Goal: Task Accomplishment & Management: Complete application form

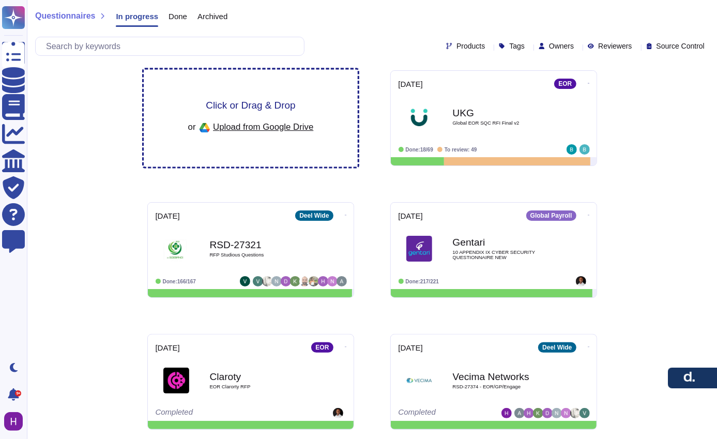
click at [278, 113] on div "Click or Drag & Drop or Upload from Google Drive" at bounding box center [251, 118] width 126 height 36
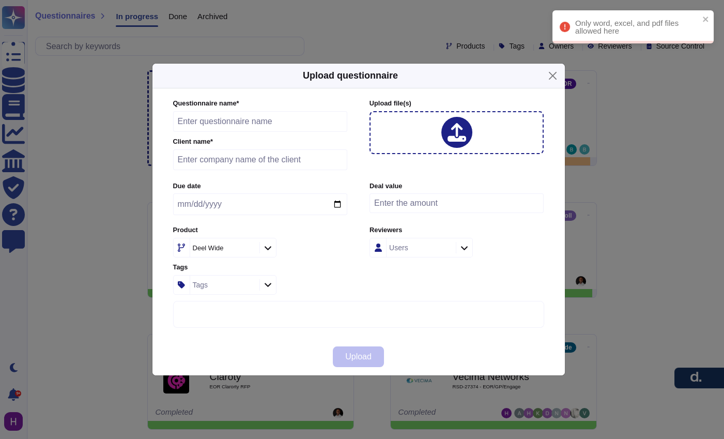
click at [298, 125] on input "text" at bounding box center [260, 121] width 175 height 21
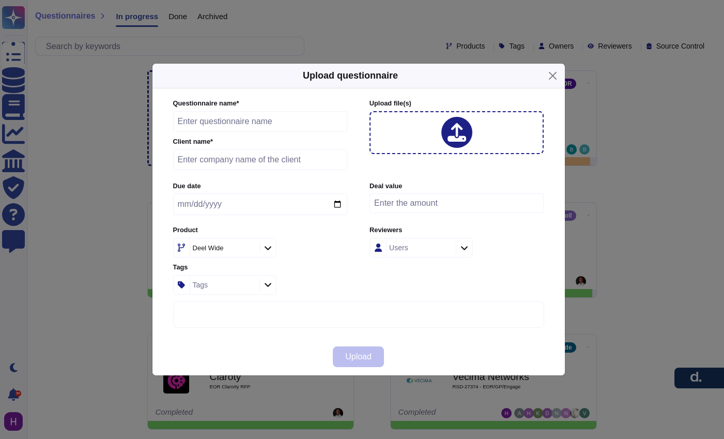
paste input "RSD-27443"
type input "RSD-27443"
click at [426, 247] on div "Users" at bounding box center [419, 247] width 67 height 19
paste input "[PERSON_NAME]"
type input "[PERSON_NAME]"
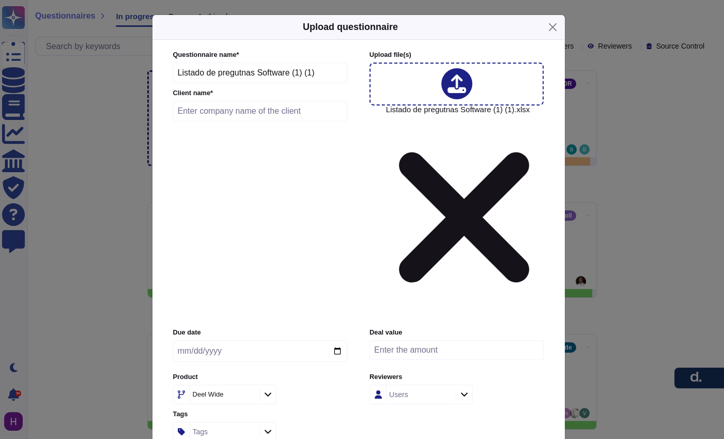
click at [240, 83] on input "Listado de pregutnas Software (1) (1)" at bounding box center [260, 73] width 175 height 21
paste input "[PERSON_NAME]"
paste input "RSD-27443"
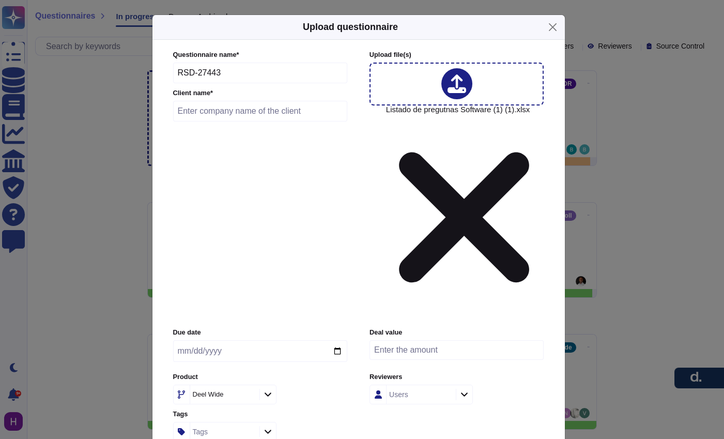
type input "RSD-27443"
click at [236, 121] on input "text" at bounding box center [260, 111] width 175 height 21
type input "VQ"
click at [411, 385] on div "Users" at bounding box center [419, 394] width 67 height 19
type input "[PERSON_NAME]"
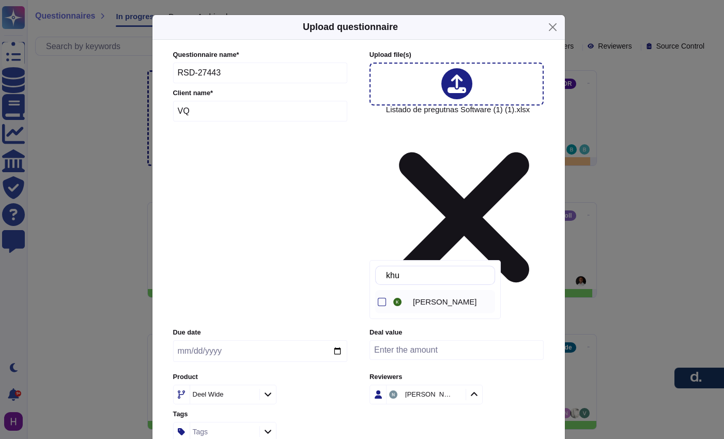
type input "khus"
click at [456, 296] on div "[PERSON_NAME]" at bounding box center [443, 301] width 104 height 23
click at [454, 274] on input "khus" at bounding box center [438, 275] width 114 height 18
type input "deba"
click at [437, 300] on span "[PERSON_NAME]" at bounding box center [445, 301] width 64 height 9
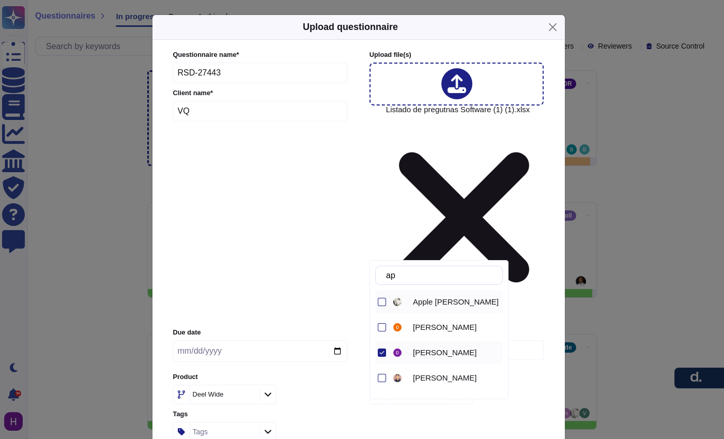
type input "appl"
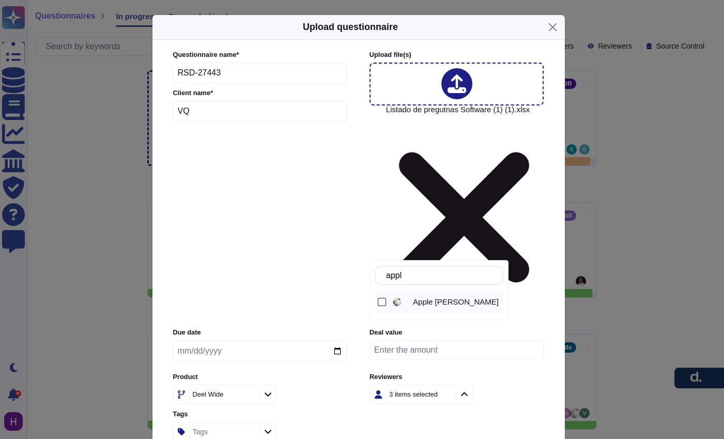
click at [440, 304] on span "Apple [PERSON_NAME]" at bounding box center [456, 301] width 86 height 9
click at [451, 283] on input "appl" at bounding box center [441, 275] width 121 height 18
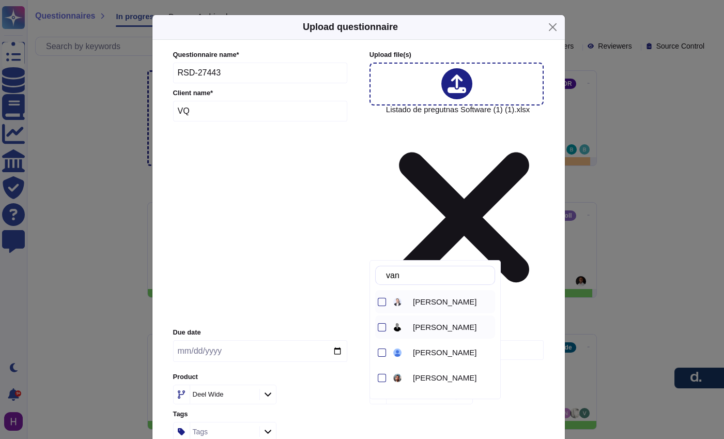
type input "vane"
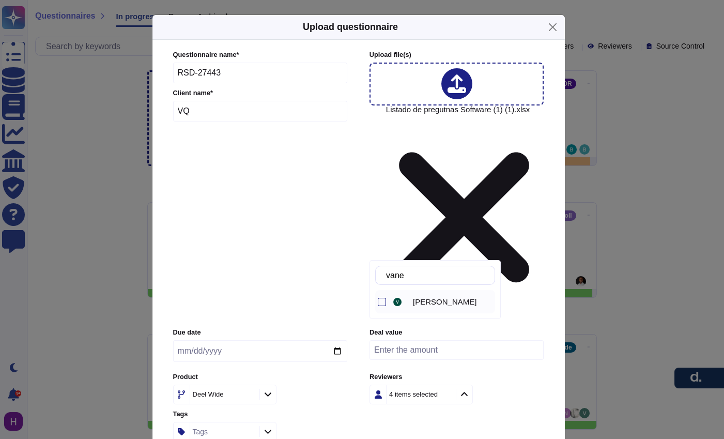
click at [431, 304] on span "[PERSON_NAME]" at bounding box center [445, 301] width 64 height 9
type input "[PERSON_NAME]"
click at [436, 320] on div "[PERSON_NAME]" at bounding box center [443, 327] width 104 height 23
click at [445, 276] on input "[PERSON_NAME]" at bounding box center [438, 275] width 114 height 18
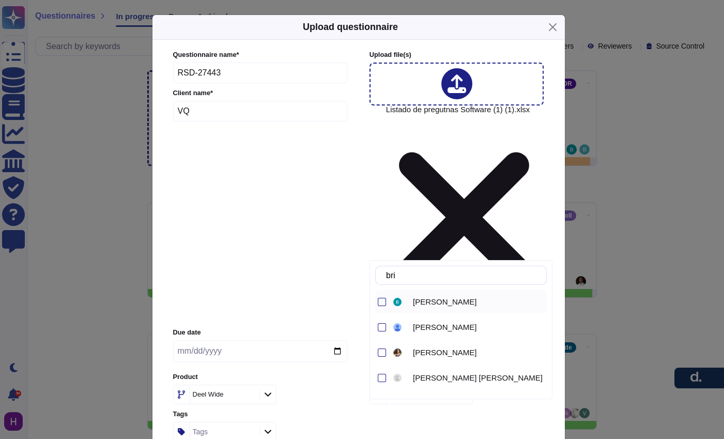
type input "brien"
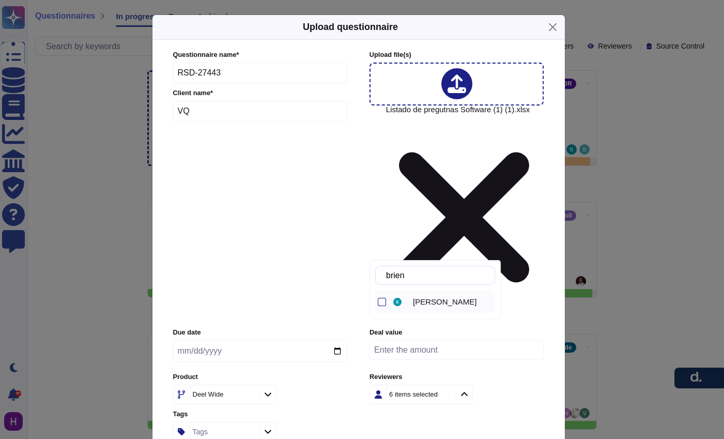
click at [401, 294] on div "[PERSON_NAME]" at bounding box center [443, 301] width 104 height 23
click at [428, 280] on input "brien" at bounding box center [438, 275] width 114 height 18
type input "[PERSON_NAME]"
click at [420, 300] on span "[PERSON_NAME]" at bounding box center [445, 301] width 64 height 9
click at [175, 340] on input "date" at bounding box center [260, 351] width 174 height 22
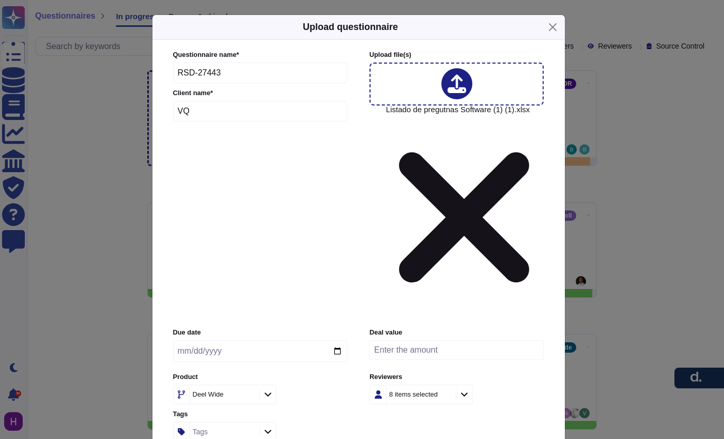
click at [181, 340] on input "date" at bounding box center [260, 351] width 174 height 22
type input "[DATE]"
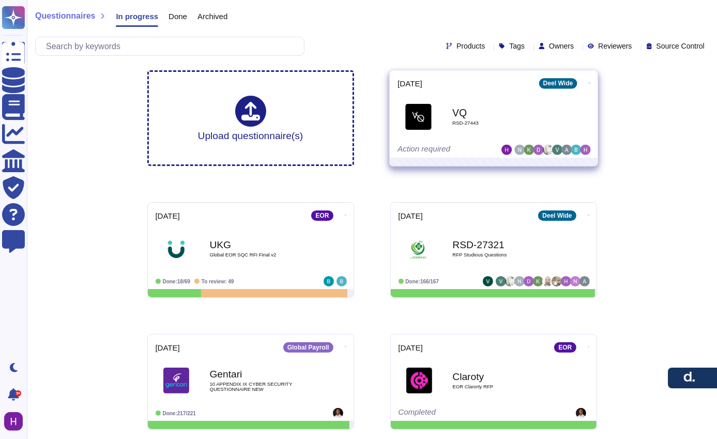
click at [588, 82] on icon at bounding box center [589, 83] width 2 height 3
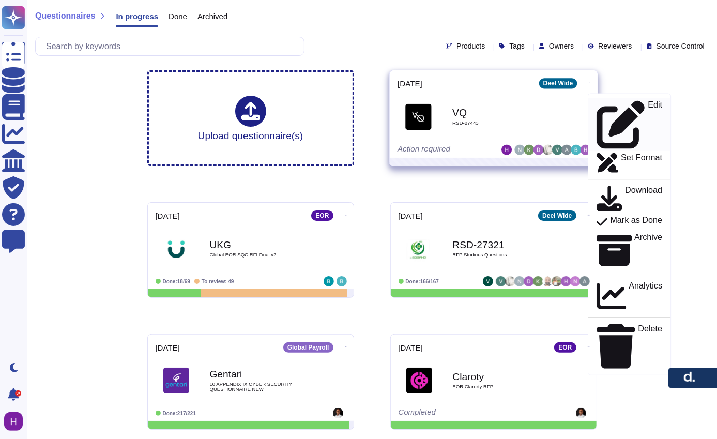
click at [619, 100] on div "Edit" at bounding box center [629, 124] width 66 height 49
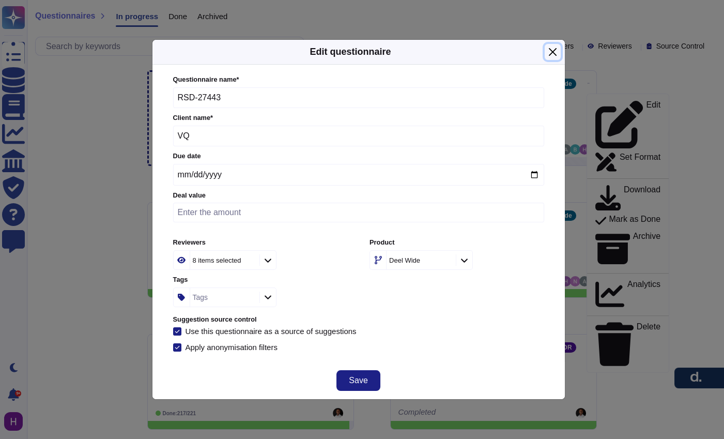
click at [555, 51] on button "Close" at bounding box center [553, 52] width 16 height 16
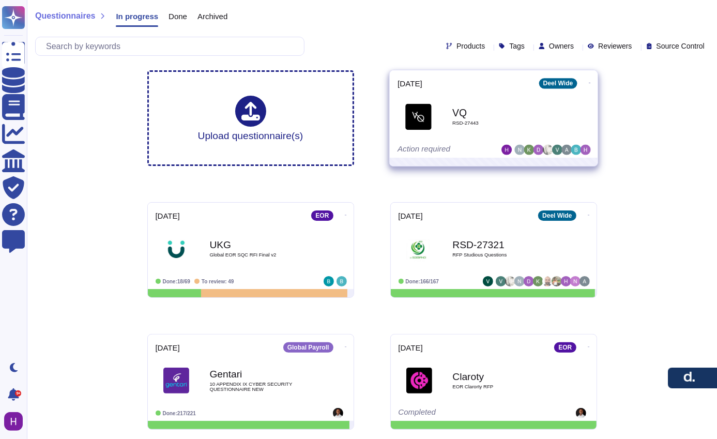
click at [588, 83] on icon at bounding box center [589, 83] width 2 height 1
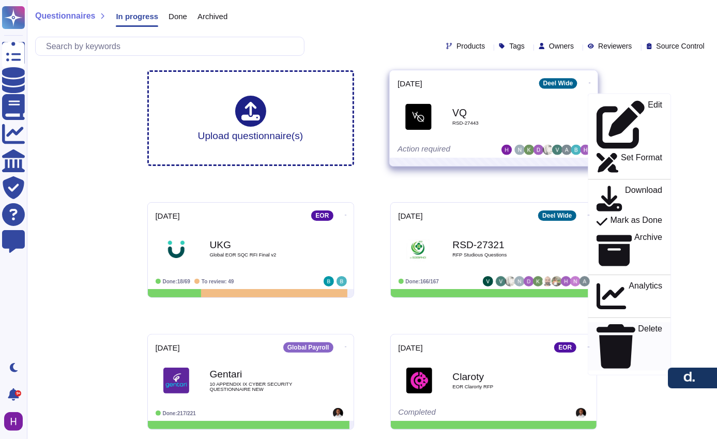
click at [627, 322] on link "Delete" at bounding box center [628, 346] width 83 height 49
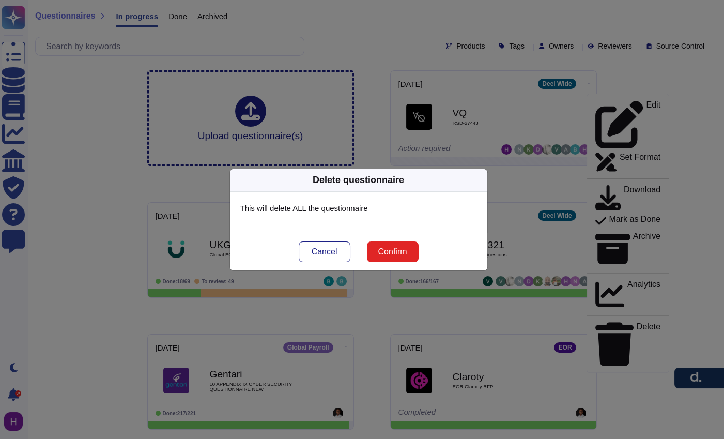
click at [411, 244] on button "Confirm" at bounding box center [393, 251] width 52 height 21
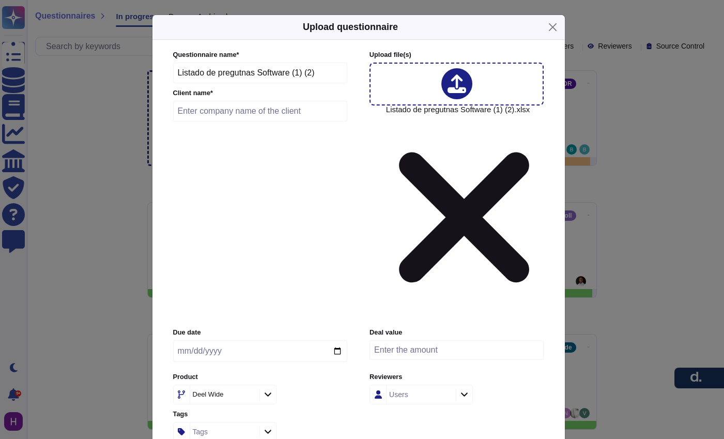
click at [296, 83] on input "Listado de pregutnas Software (1) (2)" at bounding box center [260, 73] width 175 height 21
click at [295, 83] on input "Listado de pregutnas Software (1) (2)" at bounding box center [260, 73] width 175 height 21
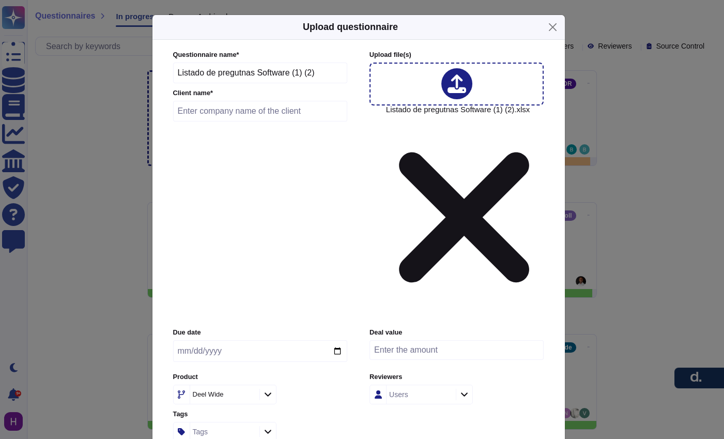
click at [295, 83] on input "Listado de pregutnas Software (1) (2)" at bounding box center [260, 73] width 175 height 21
paste input "RSD-27443"
type input "RSD-27443"
click at [223, 121] on input "text" at bounding box center [260, 111] width 175 height 21
type input "VQ"
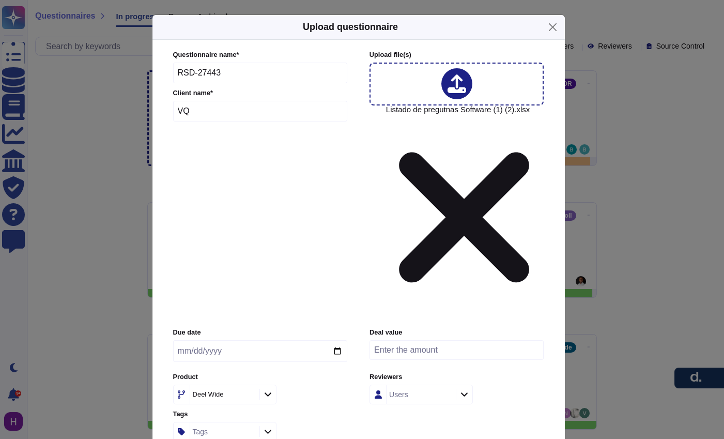
click at [181, 340] on input "date" at bounding box center [260, 351] width 174 height 22
type input "[DATE]"
click at [432, 340] on input "number" at bounding box center [456, 350] width 174 height 20
click at [406, 391] on div "Users" at bounding box center [398, 394] width 19 height 7
type input "vane"
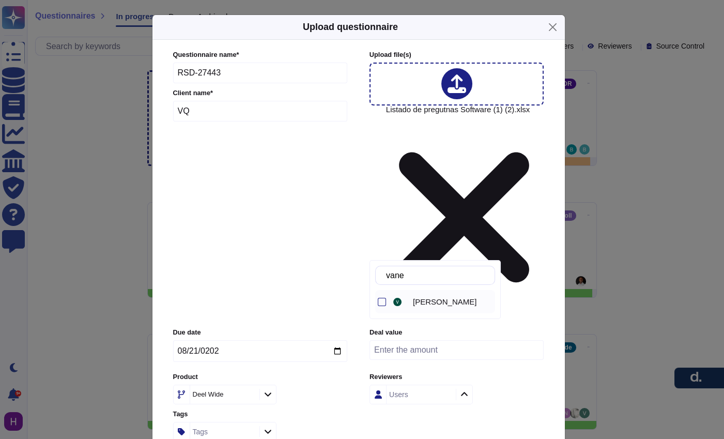
click at [425, 306] on div "[PERSON_NAME]" at bounding box center [443, 301] width 104 height 23
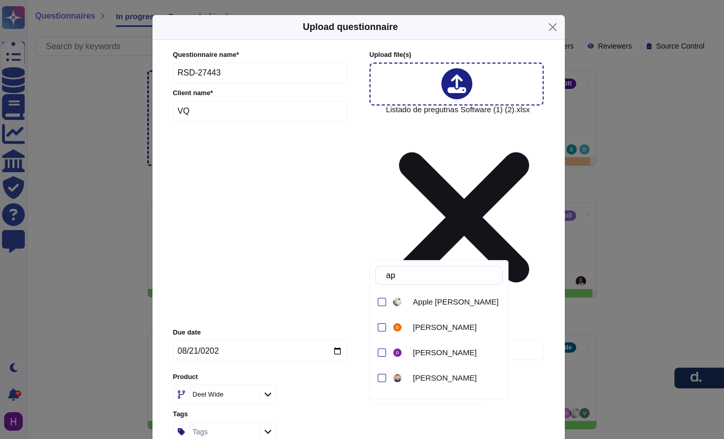
type input "appl"
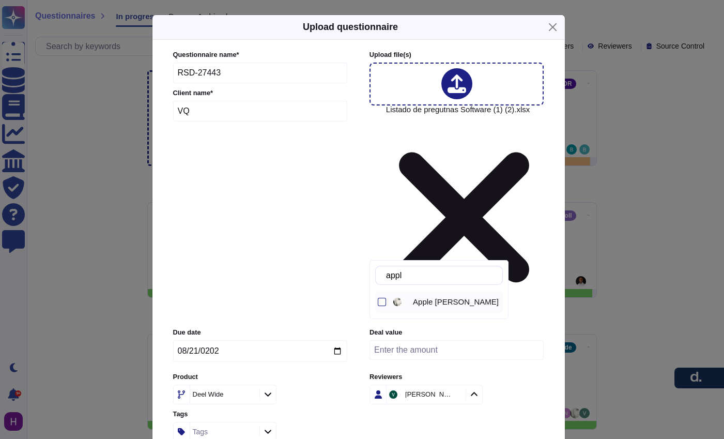
click at [404, 298] on div at bounding box center [399, 302] width 13 height 8
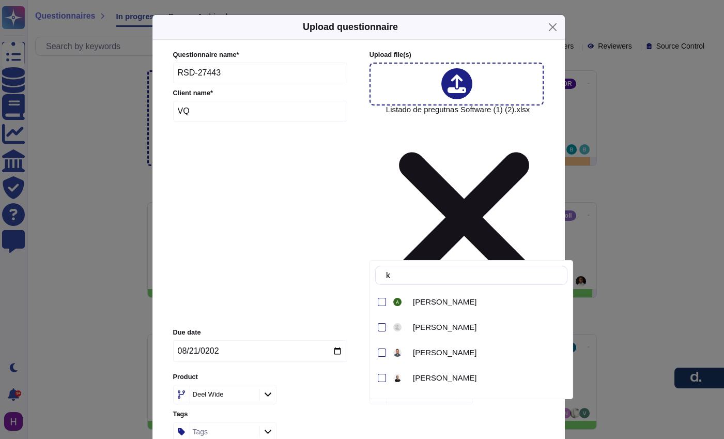
type input "khu"
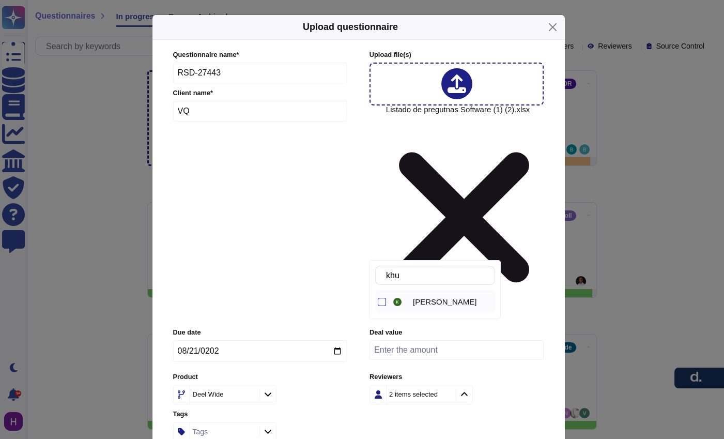
click at [406, 307] on div "[PERSON_NAME]" at bounding box center [443, 301] width 104 height 23
type input "[PERSON_NAME]"
click at [401, 303] on div at bounding box center [399, 302] width 13 height 8
type input "deba"
click at [438, 301] on span "[PERSON_NAME]" at bounding box center [445, 301] width 64 height 9
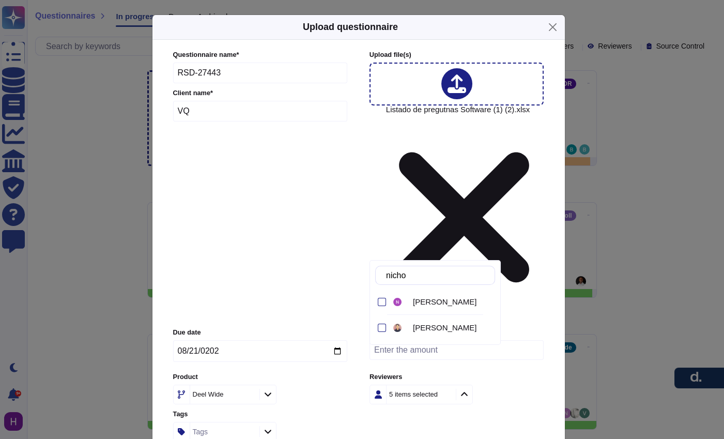
type input "[PERSON_NAME]"
click at [441, 291] on div "[PERSON_NAME]" at bounding box center [443, 301] width 104 height 23
type input "antho"
click at [442, 319] on div "[PERSON_NAME]" at bounding box center [443, 327] width 104 height 23
type input "henr"
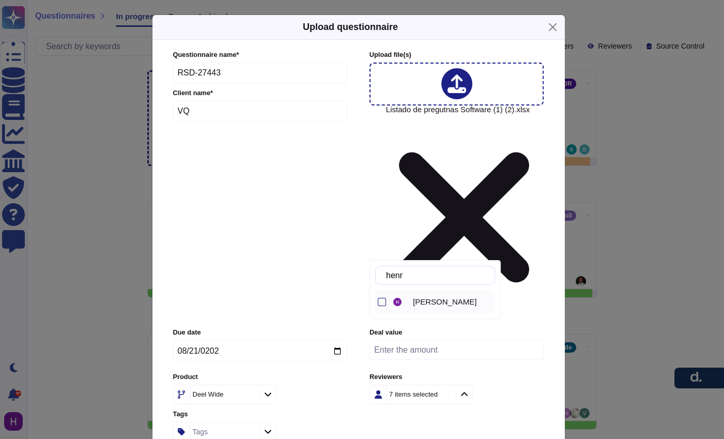
click at [441, 290] on div "[PERSON_NAME]" at bounding box center [443, 301] width 104 height 23
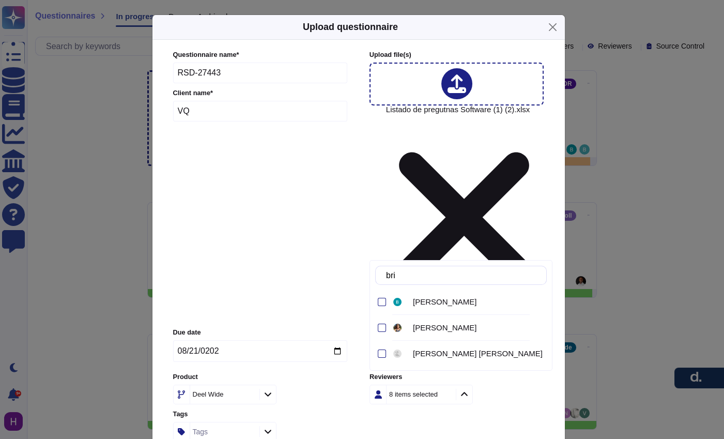
type input "brien"
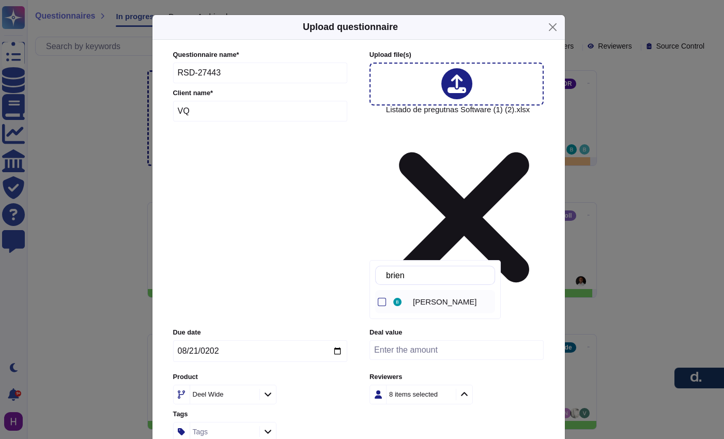
click at [452, 305] on span "[PERSON_NAME]" at bounding box center [445, 301] width 64 height 9
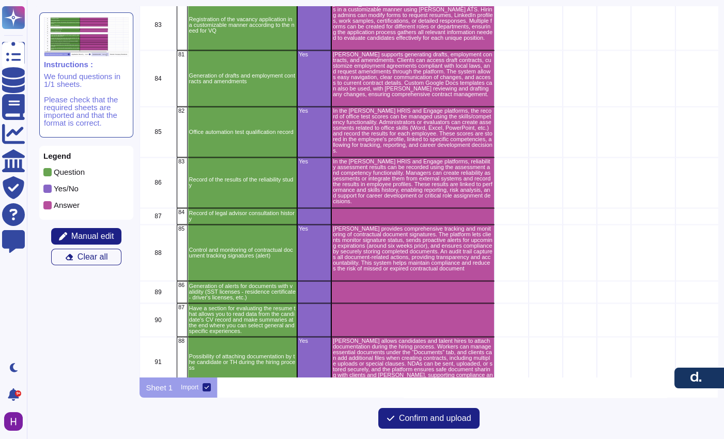
scroll to position [3626, 0]
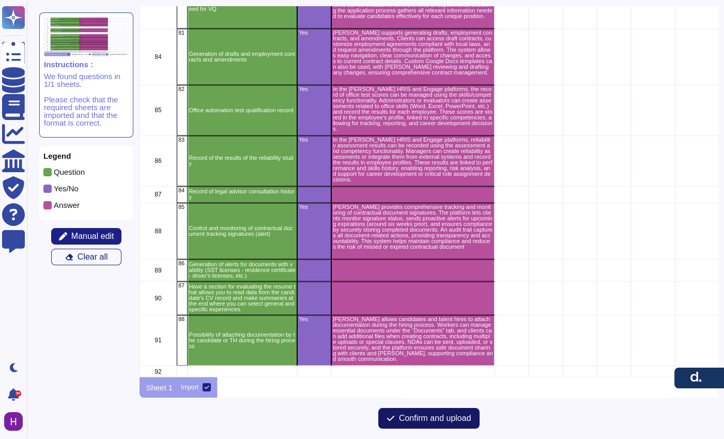
click at [426, 415] on span "Confirm and upload" at bounding box center [435, 418] width 72 height 8
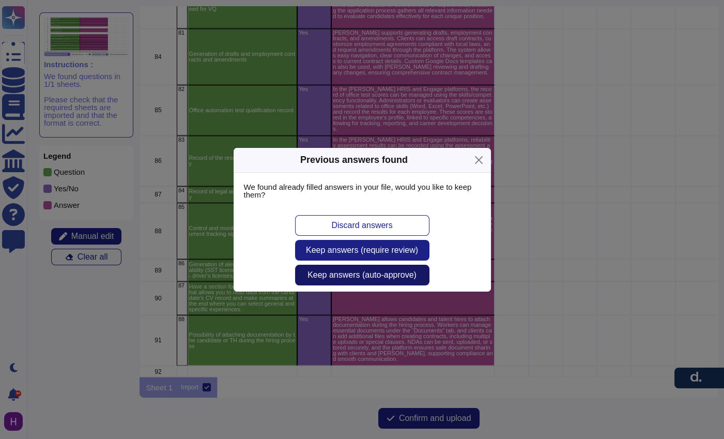
click at [396, 276] on span "Keep answers (auto-approve)" at bounding box center [361, 275] width 109 height 8
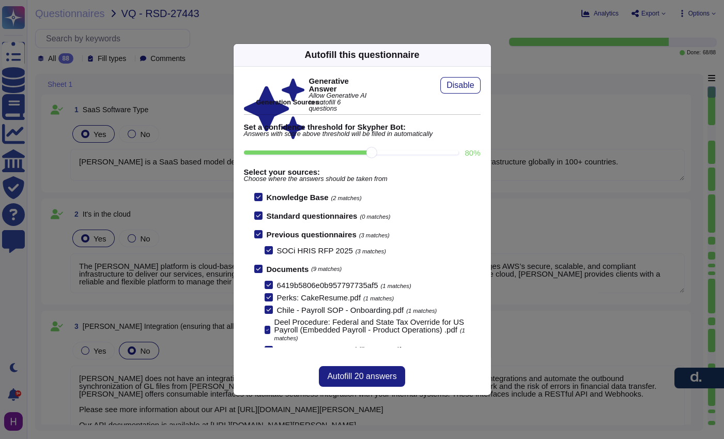
type textarea "[PERSON_NAME] is a SaaS based model delivering compliance, onboarding and payro…"
type textarea "The [PERSON_NAME] platform is cloud-based and hosted on Amazon Web Services (AW…"
type textarea "[PERSON_NAME] does not have an integration with JDE but does have an open API t…"
type textarea "[PERSON_NAME] has a mobile app available for both iOS and Android devices. The …"
type textarea "[PERSON_NAME] provides robust reporting capabilities that deliver strategic ins…"
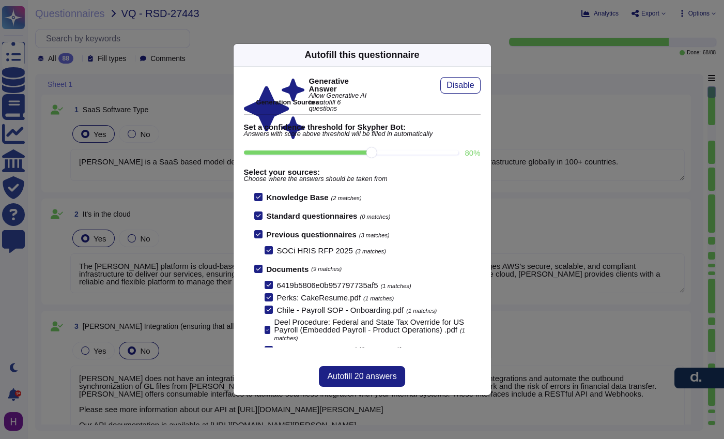
click at [501, 104] on icon at bounding box center [583, 186] width 165 height 165
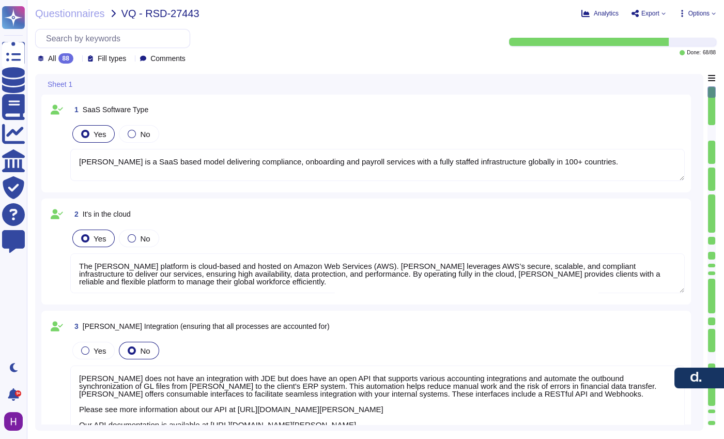
click at [68, 63] on div "88" at bounding box center [65, 58] width 15 height 10
click at [87, 108] on div "To do 20" at bounding box center [90, 110] width 84 height 11
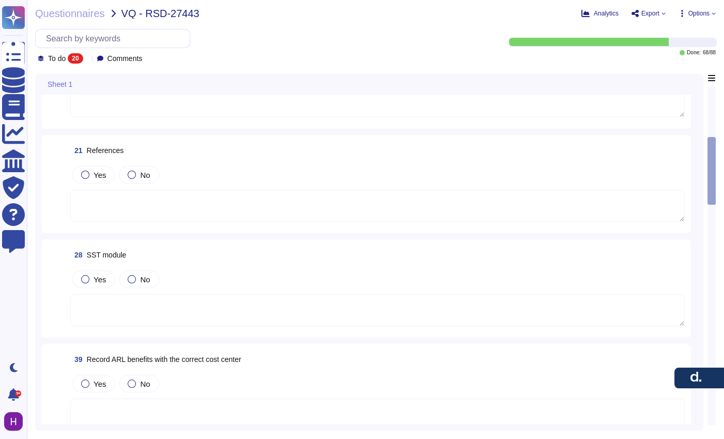
scroll to position [409, 0]
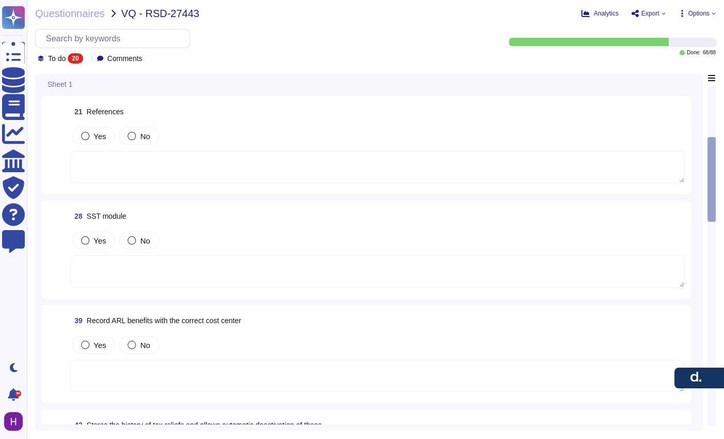
drag, startPoint x: 616, startPoint y: 235, endPoint x: 461, endPoint y: 231, distance: 155.0
click at [611, 235] on div "Yes No" at bounding box center [377, 240] width 614 height 22
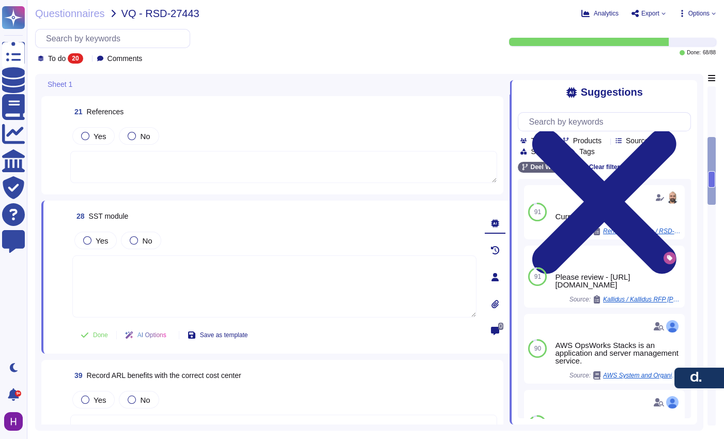
click at [500, 283] on div at bounding box center [495, 277] width 21 height 21
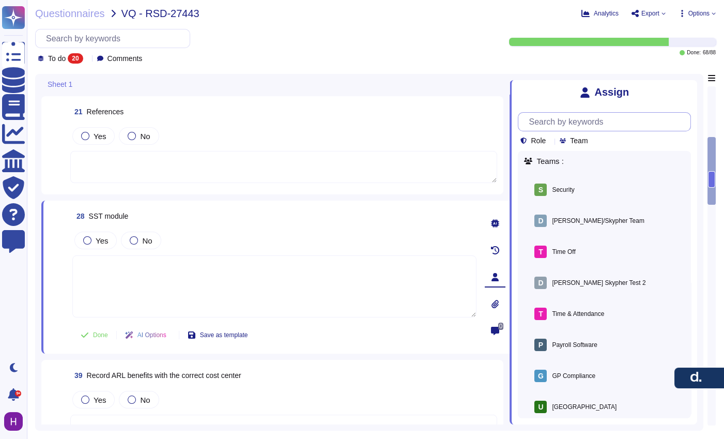
click at [591, 119] on input "text" at bounding box center [606, 122] width 167 height 18
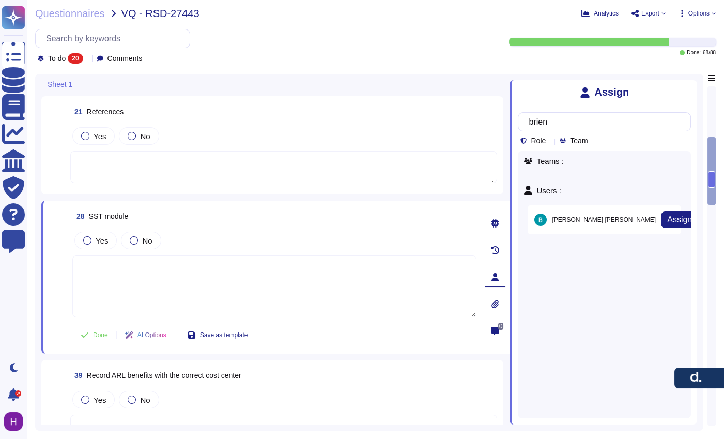
type input "brien"
click at [580, 220] on span "[PERSON_NAME]" at bounding box center [604, 219] width 104 height 6
click at [0, 0] on span "Assign" at bounding box center [0, 0] width 0 height 0
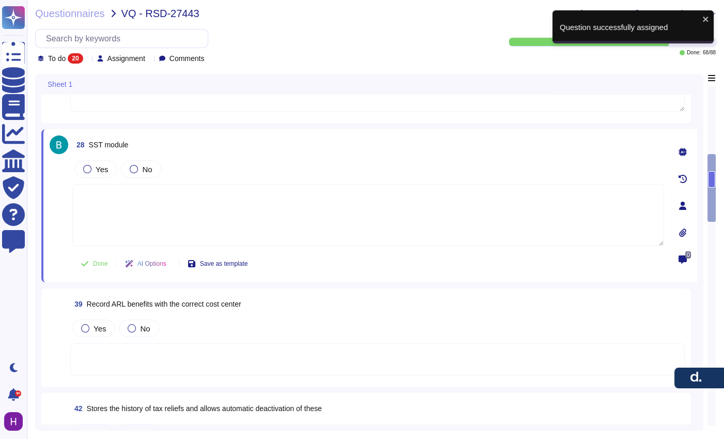
scroll to position [487, 0]
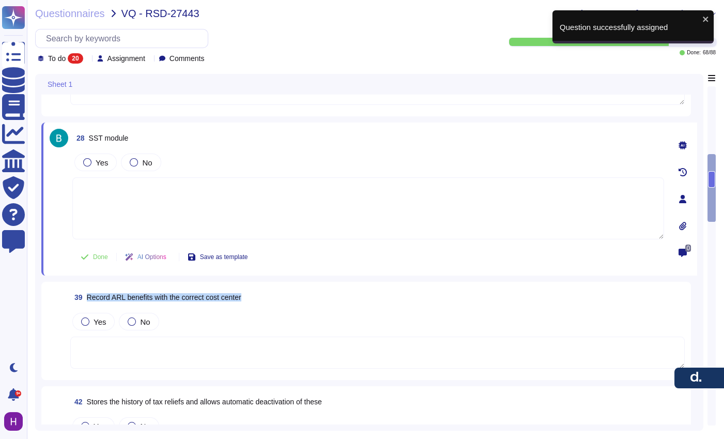
click at [679, 293] on div "39 Record ARL benefits with the correct cost center" at bounding box center [377, 297] width 614 height 19
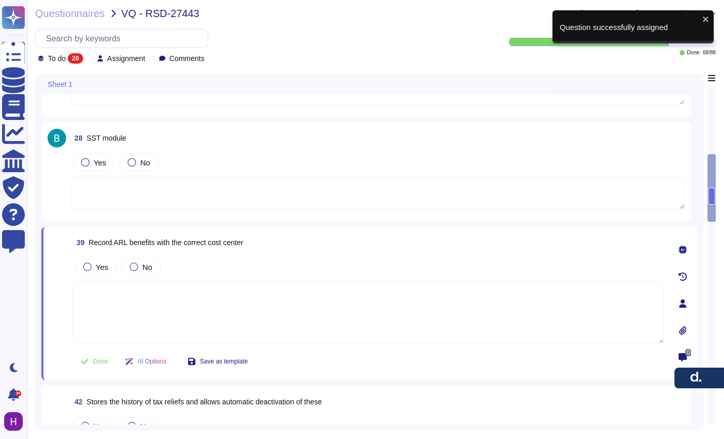
click at [685, 305] on icon at bounding box center [682, 303] width 7 height 8
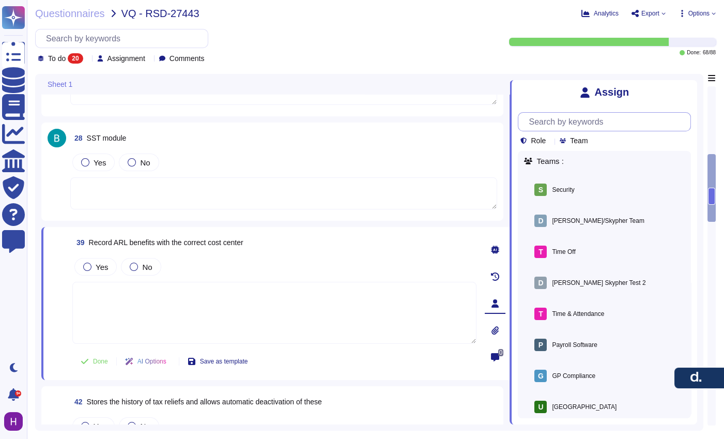
click at [593, 127] on input "text" at bounding box center [606, 122] width 167 height 18
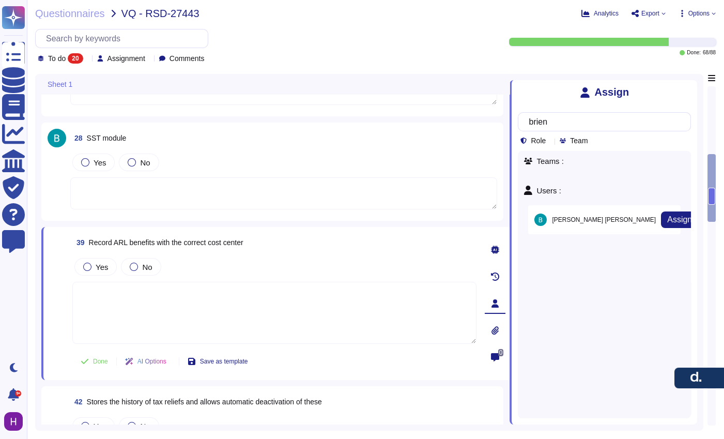
type input "brien"
click at [609, 211] on div "[PERSON_NAME] Assign" at bounding box center [604, 219] width 152 height 29
click at [667, 217] on span "Assign" at bounding box center [679, 219] width 25 height 8
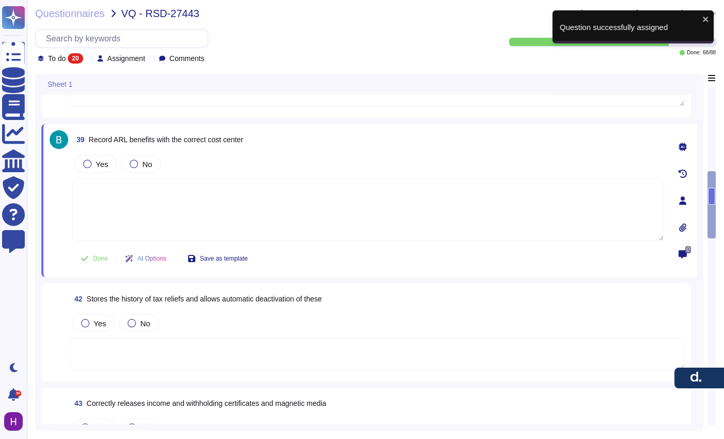
scroll to position [589, 0]
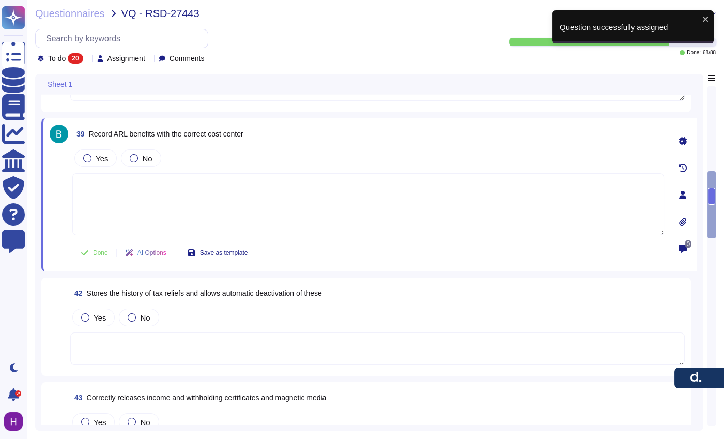
click at [663, 289] on div "42 Stores the history of tax reliefs and allows automatic deactivation of these" at bounding box center [377, 293] width 614 height 19
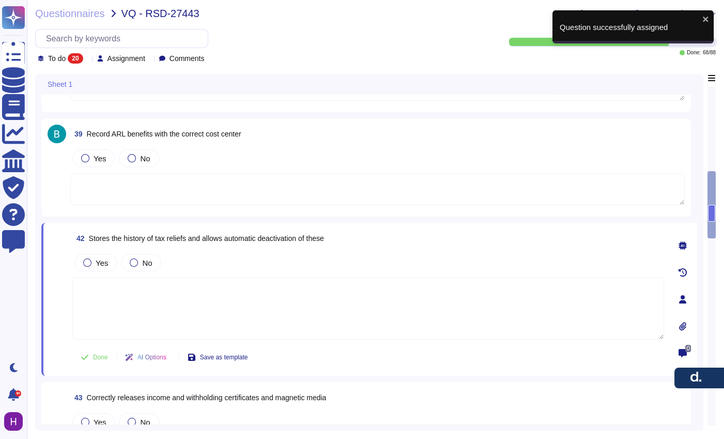
click at [685, 296] on icon at bounding box center [682, 299] width 8 height 8
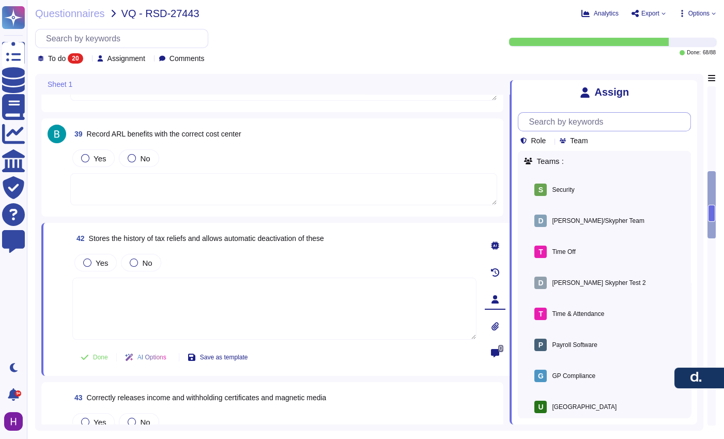
click at [603, 123] on input "text" at bounding box center [606, 122] width 167 height 18
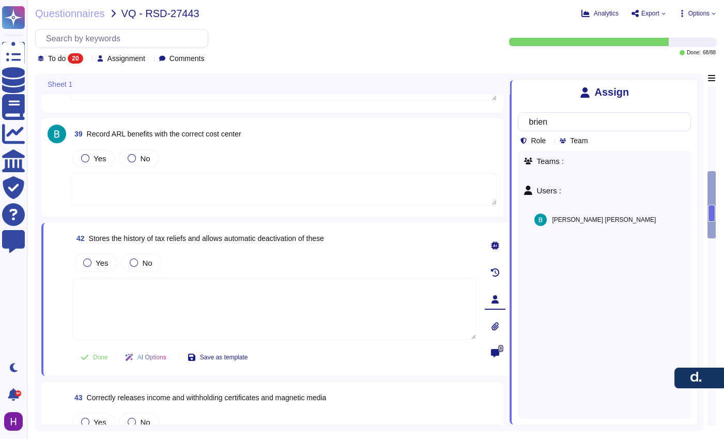
type input "brien"
click at [300, 234] on span "Stores the history of tax reliefs and allows automatic deactivation of these" at bounding box center [206, 238] width 235 height 8
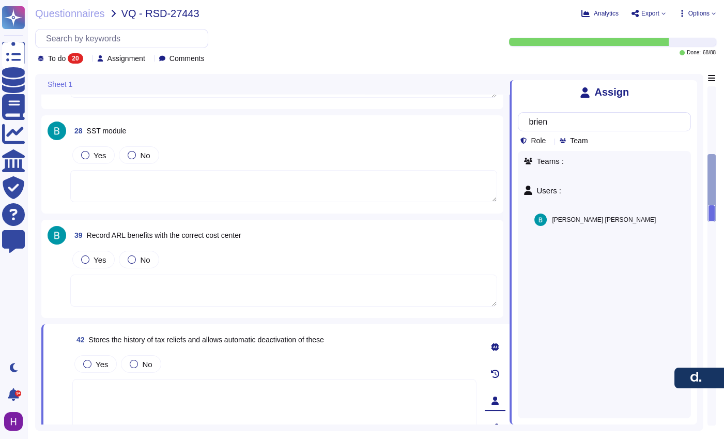
click at [316, 172] on textarea at bounding box center [283, 186] width 427 height 32
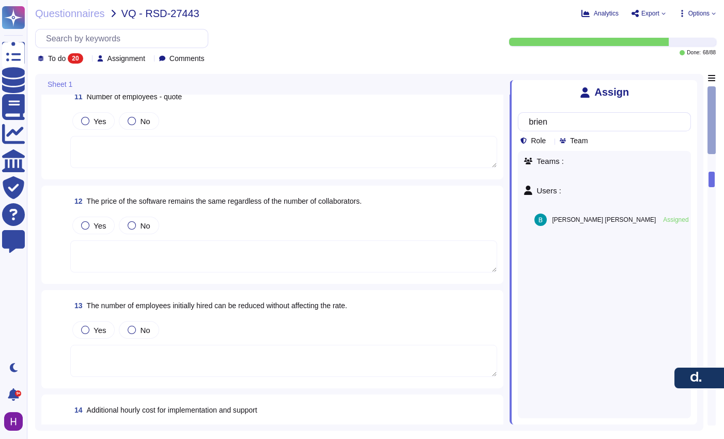
scroll to position [0, 0]
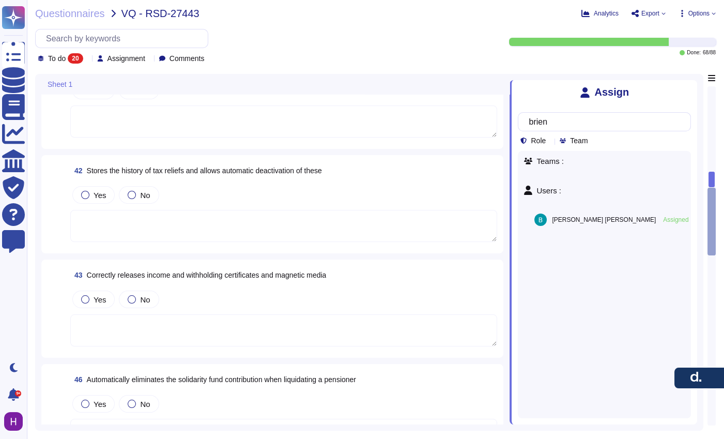
click at [414, 190] on div "Yes No" at bounding box center [283, 195] width 427 height 22
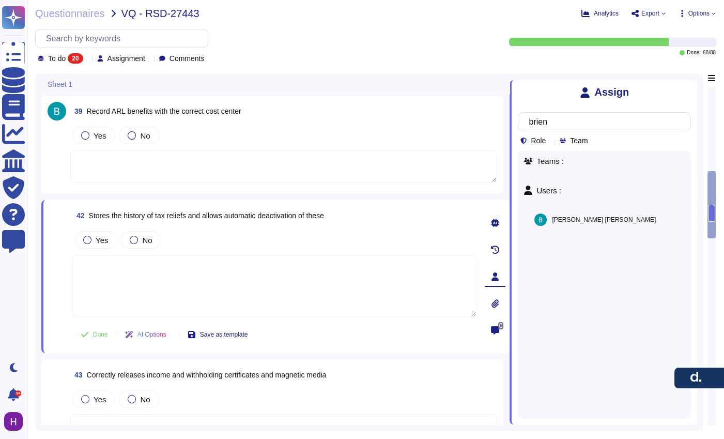
scroll to position [599, 0]
click at [667, 219] on span "Assign" at bounding box center [679, 219] width 25 height 8
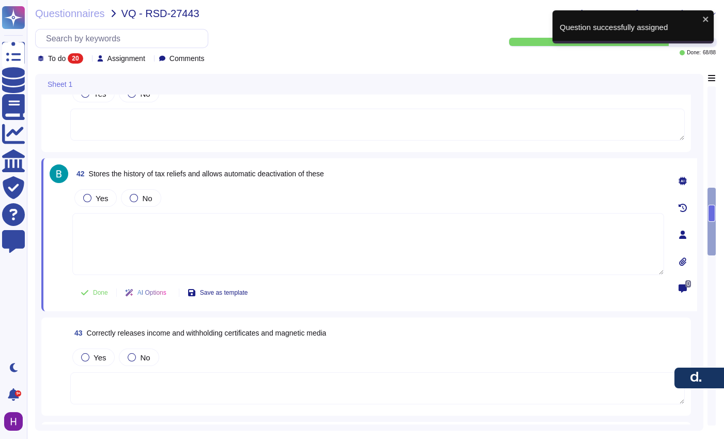
scroll to position [686, 0]
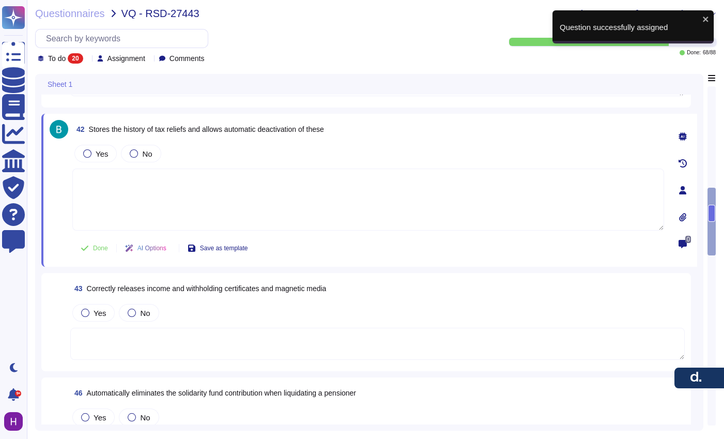
click at [359, 283] on div "43 Correctly releases income and withholding certificates and magnetic media" at bounding box center [377, 288] width 614 height 19
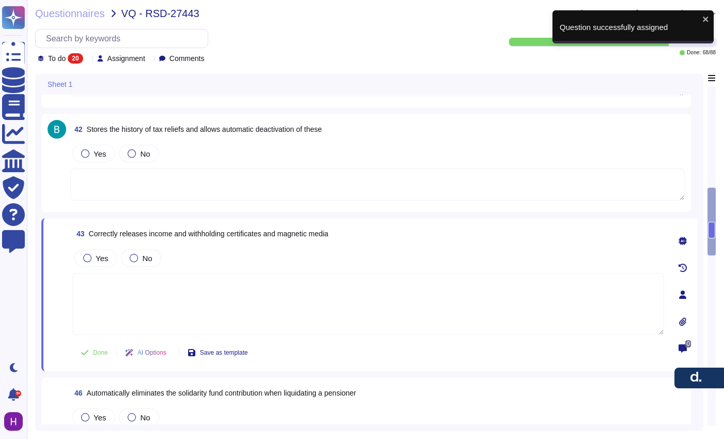
click at [368, 297] on textarea at bounding box center [368, 304] width 592 height 62
click at [432, 258] on div "Yes No" at bounding box center [368, 258] width 592 height 22
click at [677, 292] on div at bounding box center [682, 294] width 21 height 21
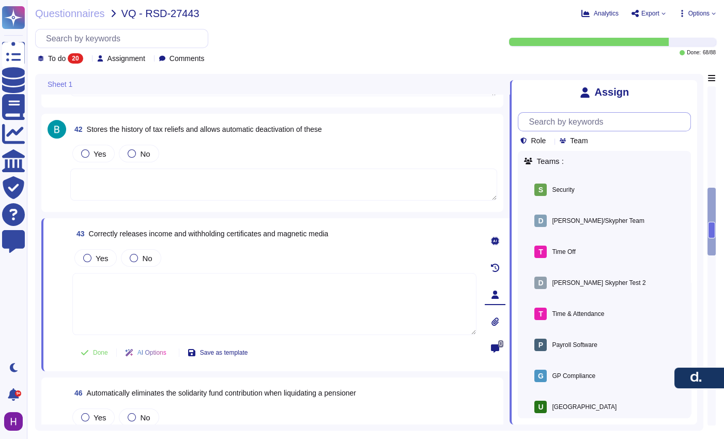
click at [595, 120] on input "text" at bounding box center [606, 122] width 167 height 18
click at [584, 139] on span "Team" at bounding box center [579, 140] width 18 height 7
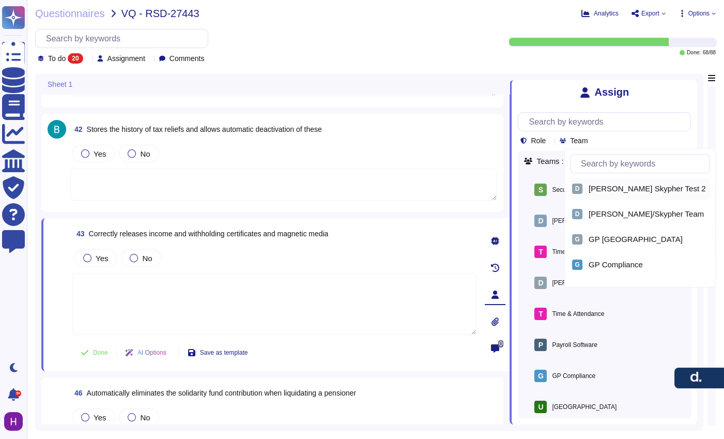
scroll to position [0, 0]
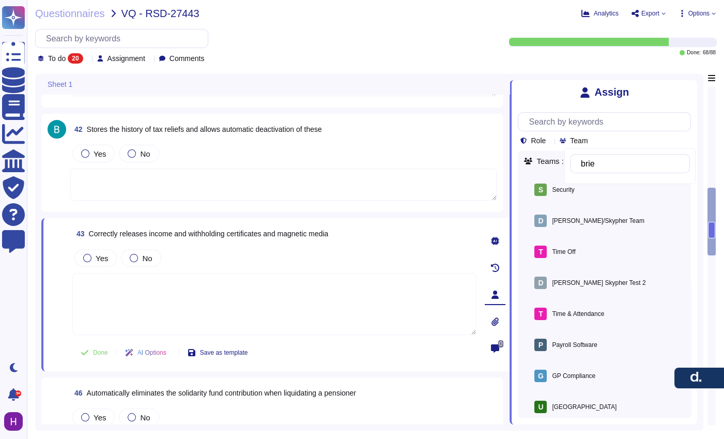
type input "brien"
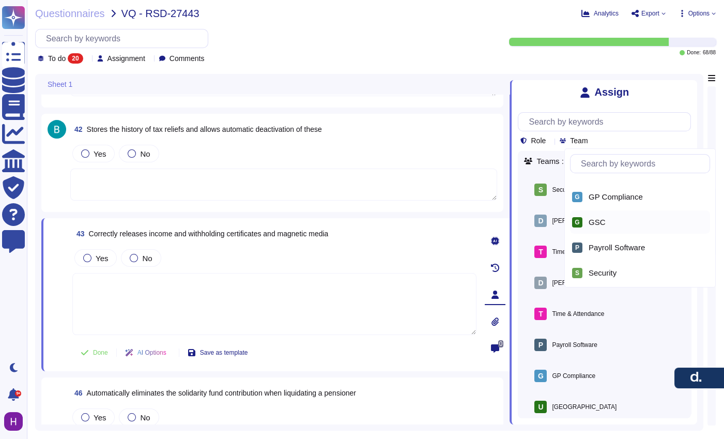
scroll to position [71, 0]
click at [629, 213] on div "G GSC" at bounding box center [639, 219] width 139 height 23
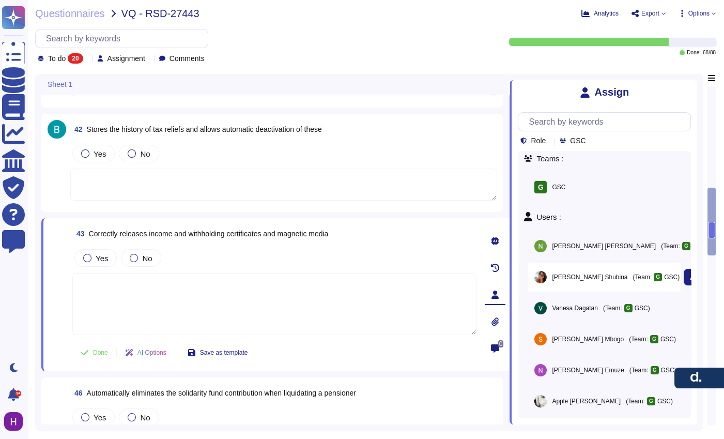
scroll to position [0, 0]
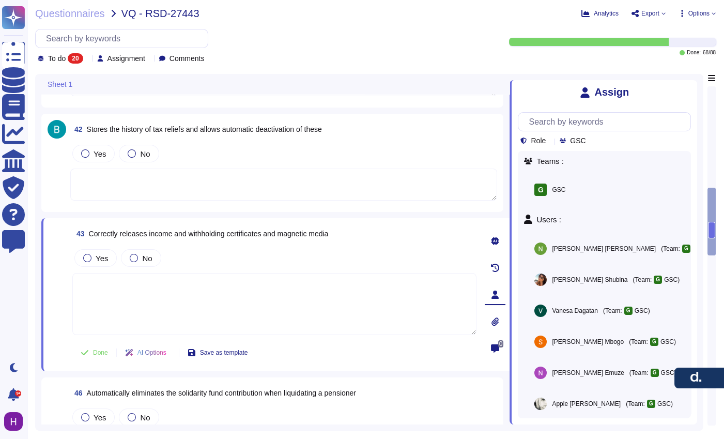
click at [598, 139] on div "Role GSC" at bounding box center [604, 128] width 173 height 33
click at [590, 141] on icon at bounding box center [590, 141] width 0 height 0
type input "brien"
click at [580, 144] on span "GSC" at bounding box center [577, 140] width 15 height 7
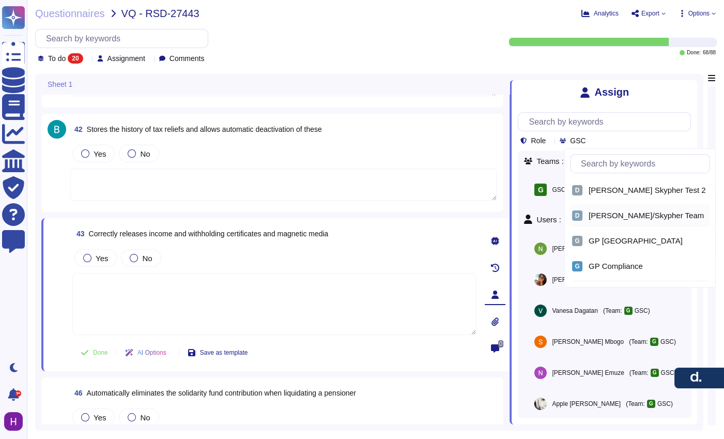
click at [615, 204] on div "[PERSON_NAME]/Skypher Team" at bounding box center [639, 215] width 139 height 23
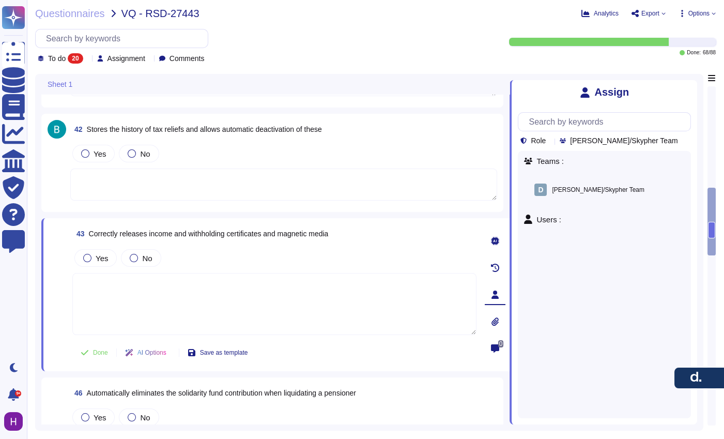
click at [603, 145] on div "Role [PERSON_NAME]/Skypher Team Teams : [PERSON_NAME]/Skypher Team Assign Users…" at bounding box center [604, 261] width 173 height 314
click at [613, 138] on span "[PERSON_NAME]/Skypher Team" at bounding box center [623, 140] width 107 height 7
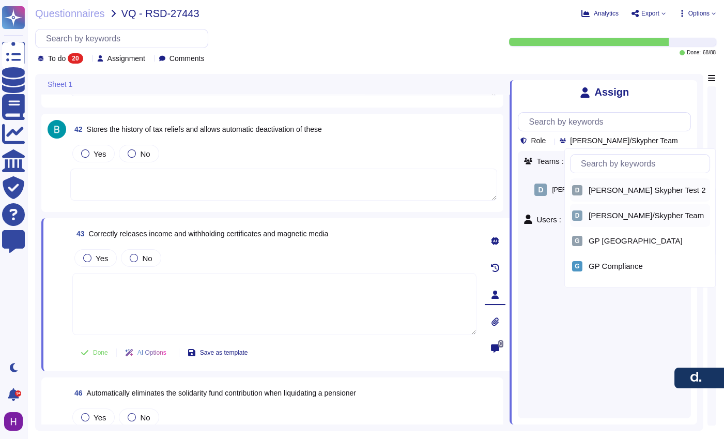
click at [608, 192] on span "[PERSON_NAME] Skypher Test 2" at bounding box center [646, 189] width 117 height 9
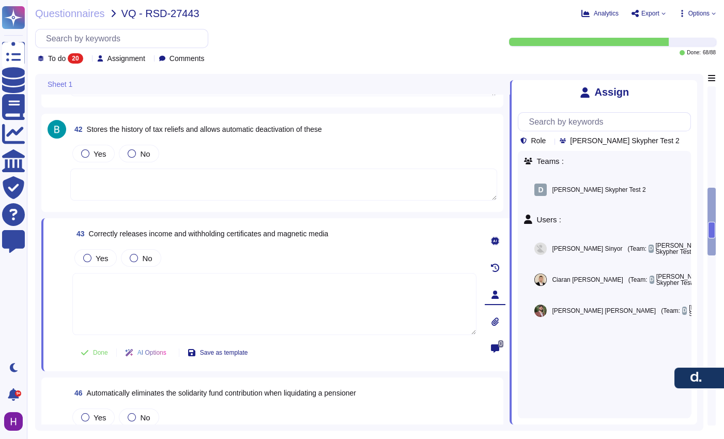
click at [610, 137] on span "[PERSON_NAME] Skypher Test 2" at bounding box center [624, 140] width 109 height 7
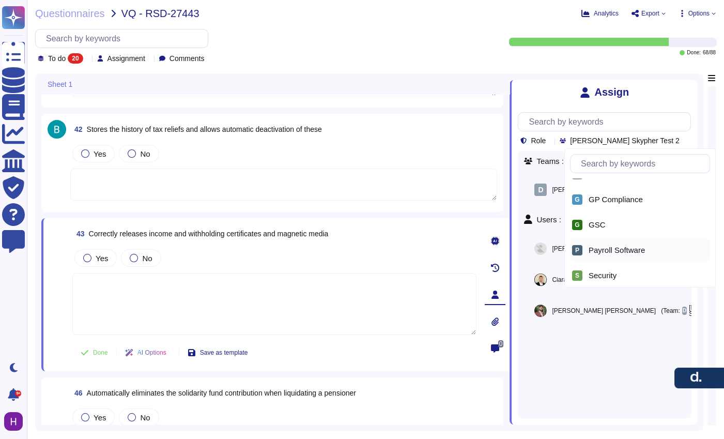
scroll to position [67, 0]
click at [615, 248] on span "Payroll Software" at bounding box center [616, 249] width 56 height 9
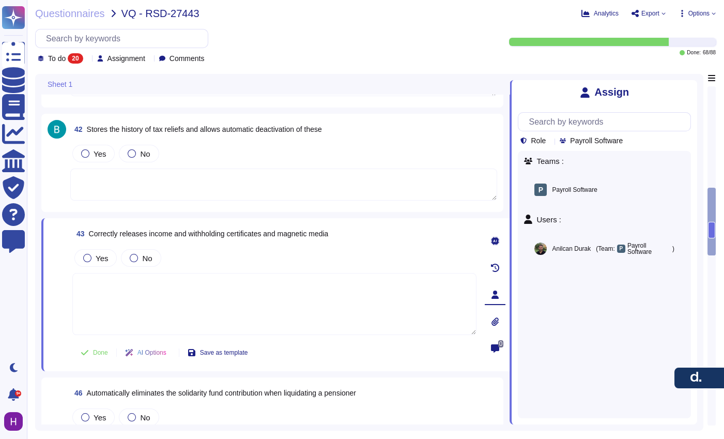
click at [615, 138] on span "Payroll Software" at bounding box center [596, 140] width 53 height 7
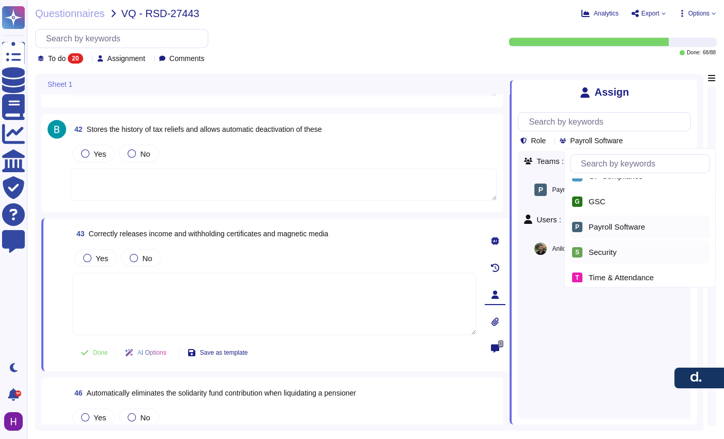
scroll to position [105, 0]
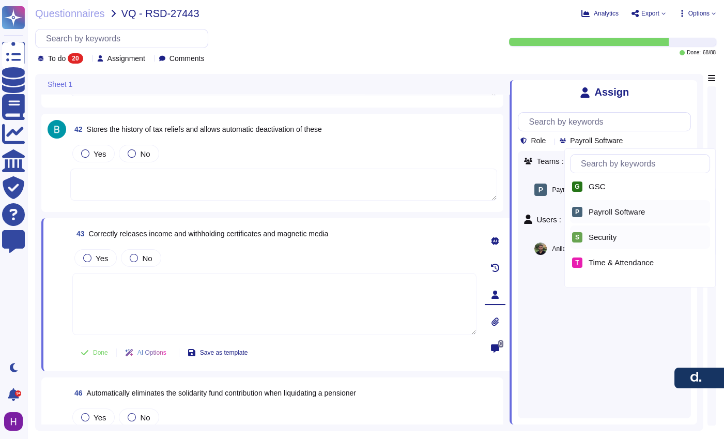
click at [616, 235] on span "Security" at bounding box center [602, 236] width 28 height 9
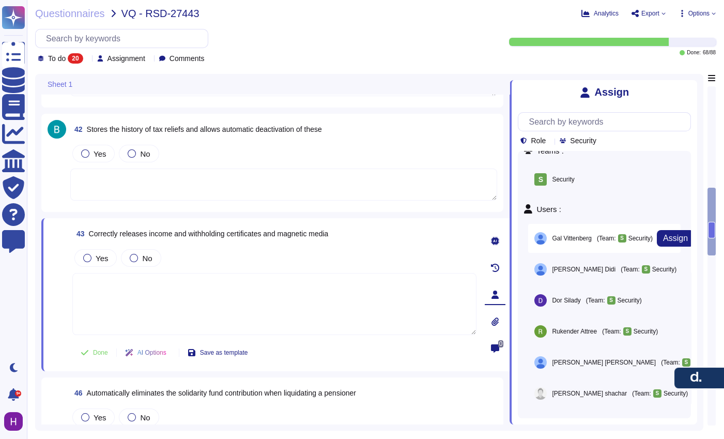
scroll to position [15, 0]
click at [600, 141] on icon at bounding box center [600, 141] width 0 height 0
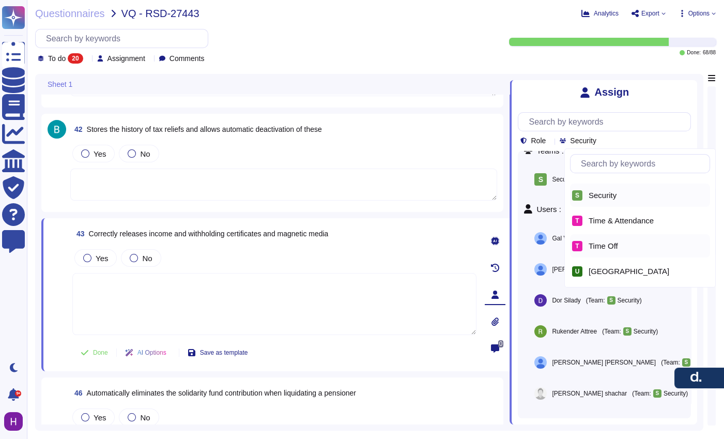
scroll to position [147, 0]
click at [623, 220] on span "Time & Attendance" at bounding box center [620, 219] width 65 height 9
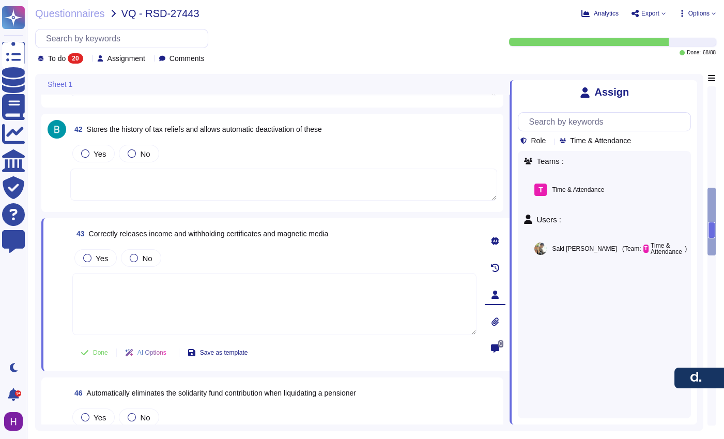
click at [626, 137] on span "Time & Attendance" at bounding box center [600, 140] width 61 height 7
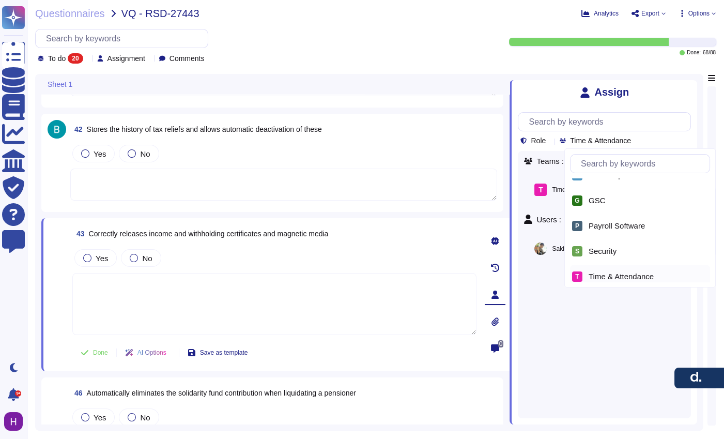
scroll to position [147, 0]
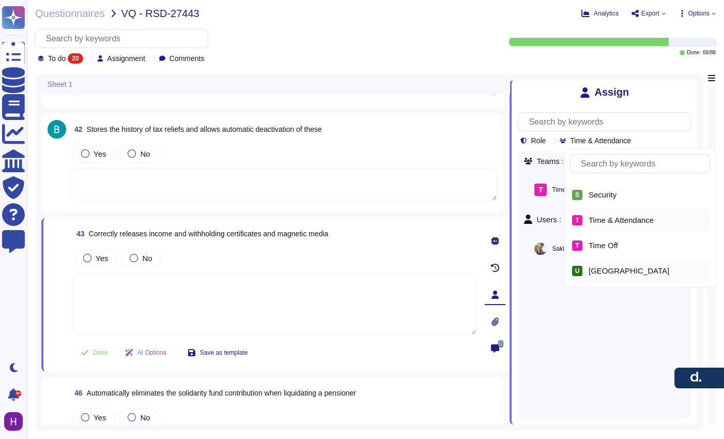
click at [605, 267] on div "[GEOGRAPHIC_DATA]" at bounding box center [646, 270] width 117 height 9
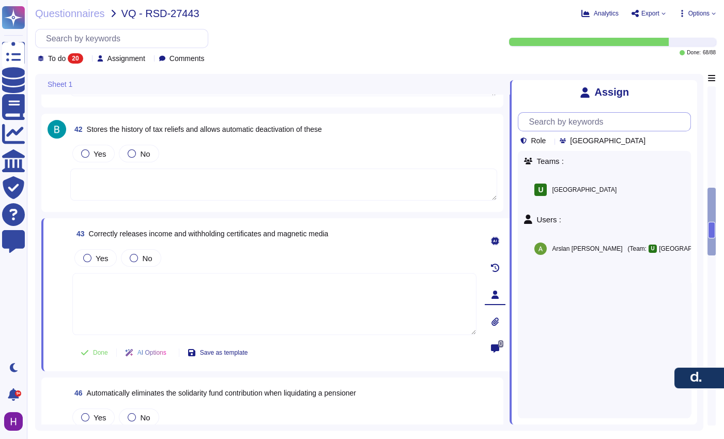
click at [617, 122] on input "text" at bounding box center [606, 122] width 167 height 18
click at [598, 137] on div "Role UAE" at bounding box center [604, 128] width 173 height 33
click at [584, 142] on span "[GEOGRAPHIC_DATA]" at bounding box center [607, 140] width 75 height 7
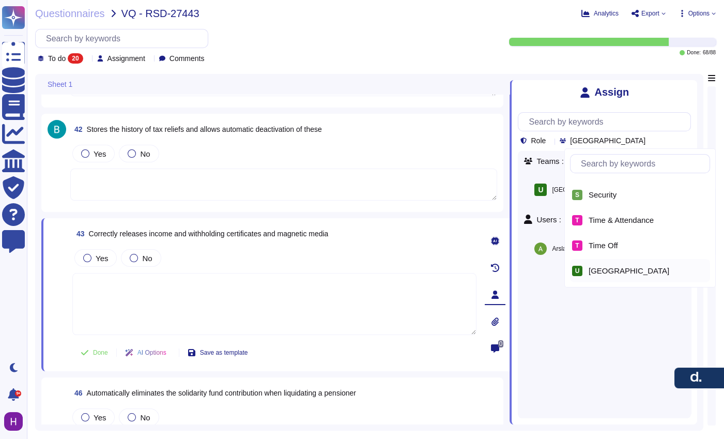
click at [604, 248] on span "Time Off" at bounding box center [602, 245] width 29 height 9
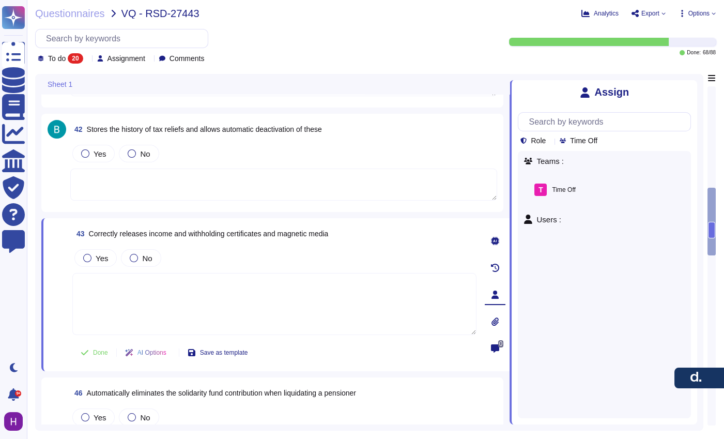
click at [589, 137] on span "Time Off" at bounding box center [583, 140] width 27 height 7
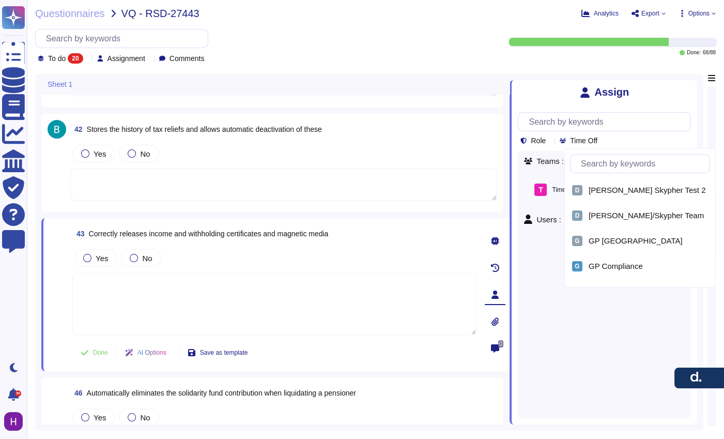
click at [544, 143] on span "Role" at bounding box center [538, 140] width 15 height 7
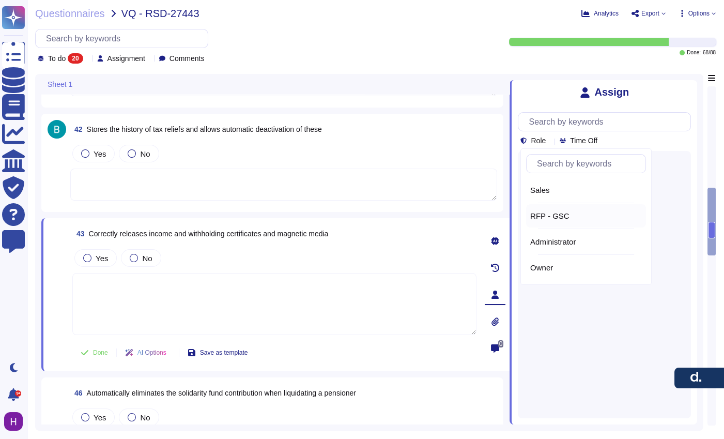
click at [571, 217] on div "RFP - GSC" at bounding box center [586, 215] width 112 height 9
click at [615, 139] on span "Time Off" at bounding box center [605, 140] width 27 height 7
click at [571, 141] on icon at bounding box center [571, 141] width 0 height 0
click at [567, 208] on div "RFP - GSC" at bounding box center [586, 215] width 120 height 23
click at [601, 138] on div "Time Off" at bounding box center [581, 140] width 42 height 8
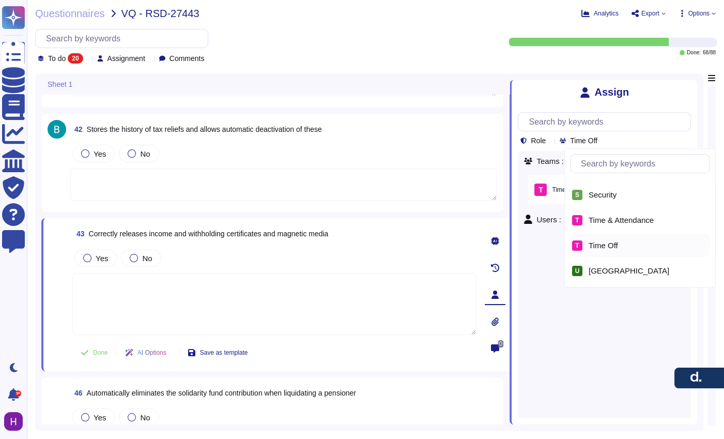
click at [615, 236] on div "T Time Off" at bounding box center [639, 245] width 139 height 23
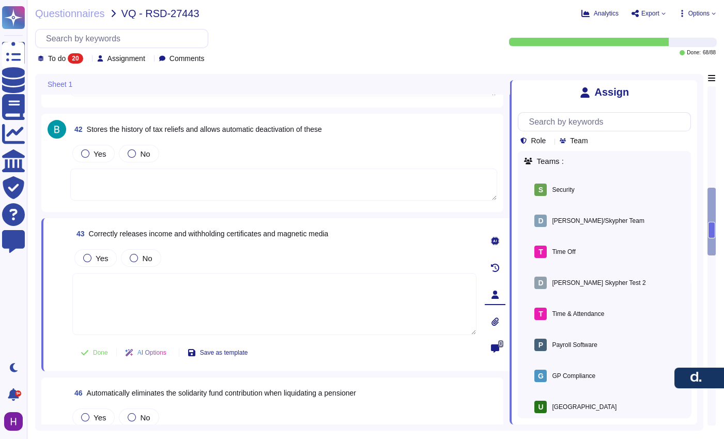
click at [556, 141] on div "Role Team" at bounding box center [555, 140] width 71 height 8
click at [555, 141] on div "Role Team" at bounding box center [555, 140] width 71 height 8
click at [548, 138] on div "Role" at bounding box center [534, 140] width 29 height 8
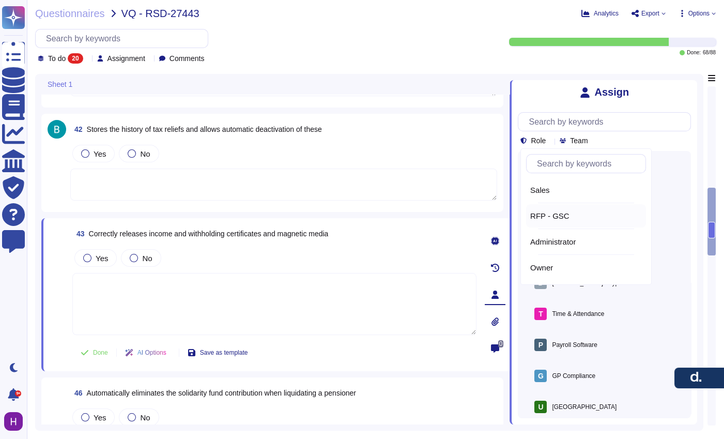
click at [576, 219] on div "RFP - GSC" at bounding box center [586, 215] width 112 height 9
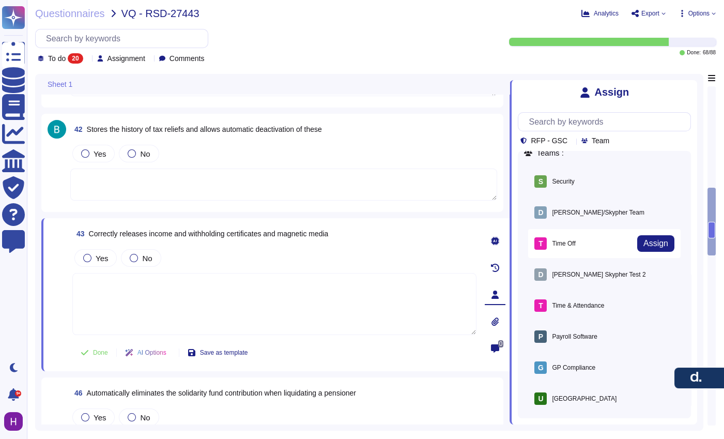
scroll to position [18, 0]
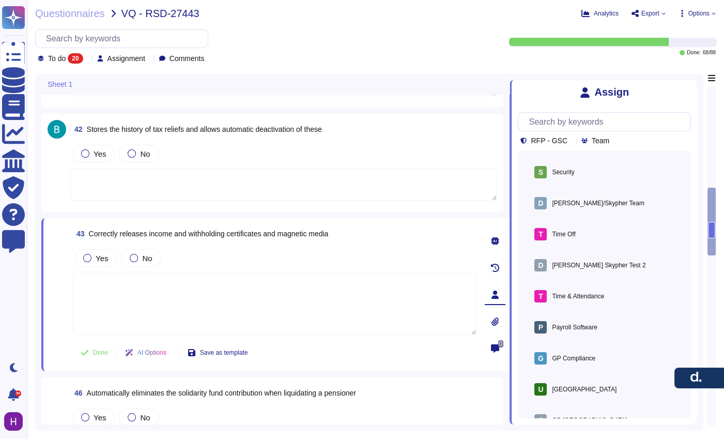
click at [553, 145] on div "RFP - GSC Team Teams : S Security Assign [PERSON_NAME]/Skypher Team Assign T Ti…" at bounding box center [604, 261] width 173 height 314
click at [554, 145] on div "RFP - GSC" at bounding box center [545, 140] width 51 height 8
click at [563, 143] on span "RFP - GSC" at bounding box center [549, 140] width 37 height 7
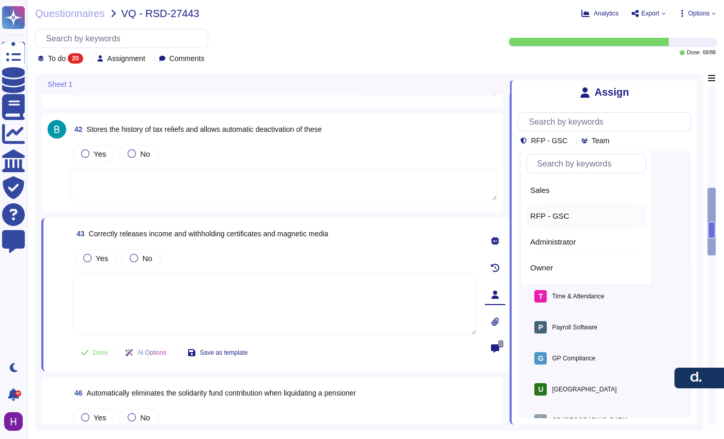
click at [567, 212] on span "RFP - GSC" at bounding box center [549, 215] width 39 height 9
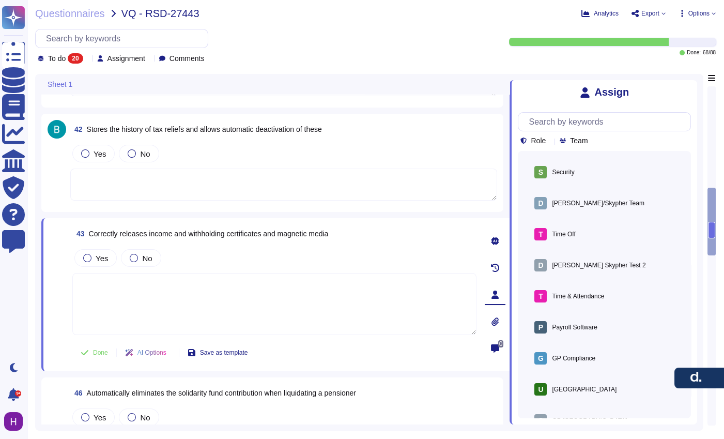
click at [550, 141] on icon at bounding box center [550, 141] width 0 height 0
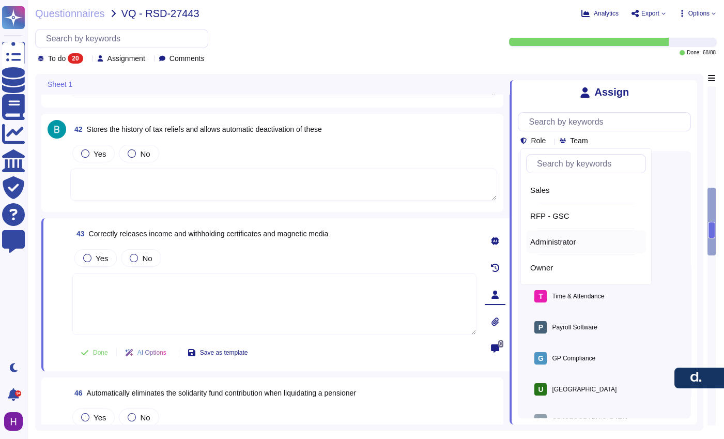
click at [553, 240] on span "Administrator" at bounding box center [552, 241] width 45 height 9
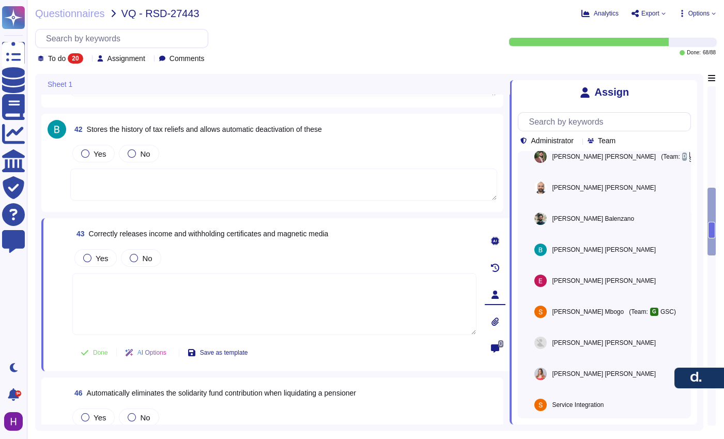
scroll to position [399, 0]
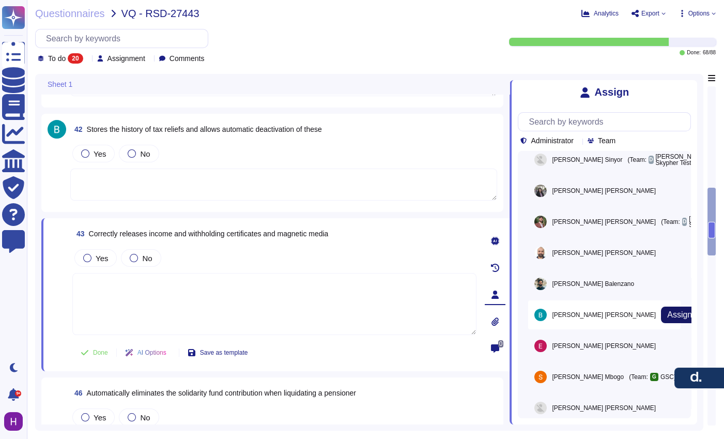
click at [667, 316] on span "Assign" at bounding box center [679, 315] width 25 height 8
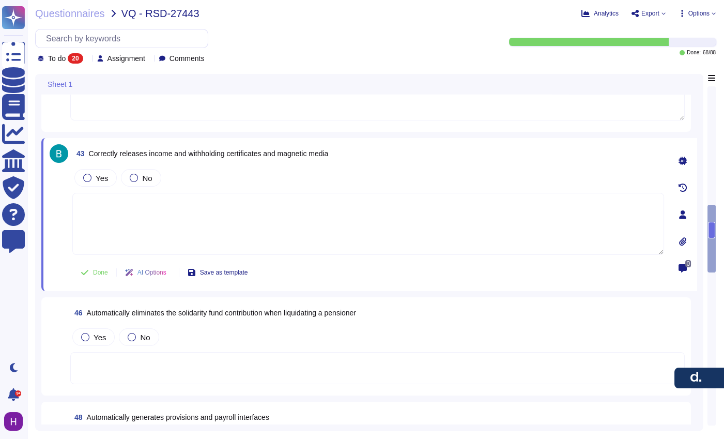
scroll to position [767, 0]
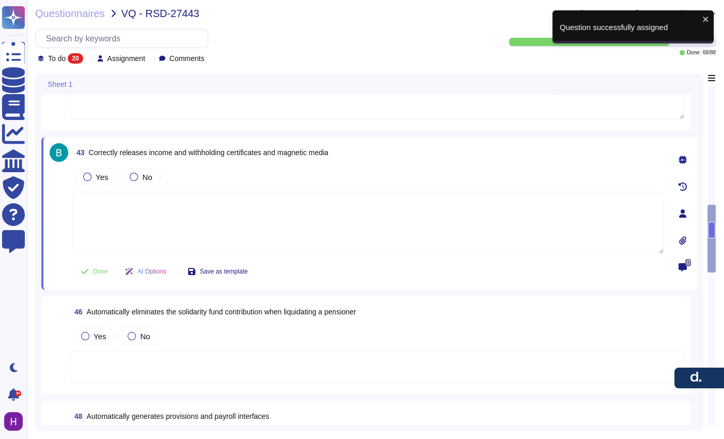
click at [490, 319] on div "46 Automatically eliminates the solidarity fund contribution when liquidating a…" at bounding box center [377, 311] width 614 height 19
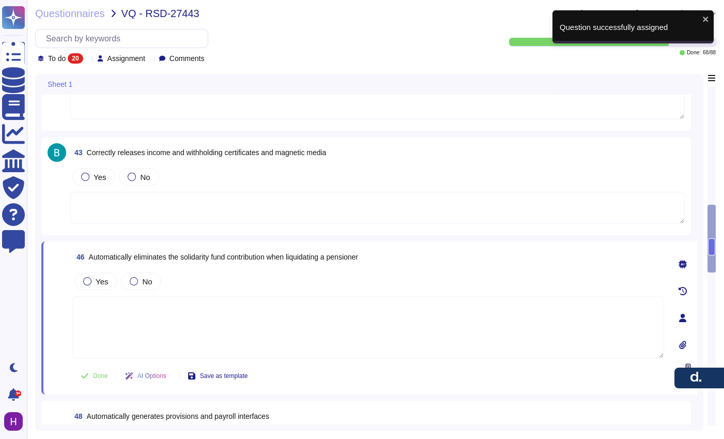
click at [679, 321] on div at bounding box center [682, 317] width 21 height 21
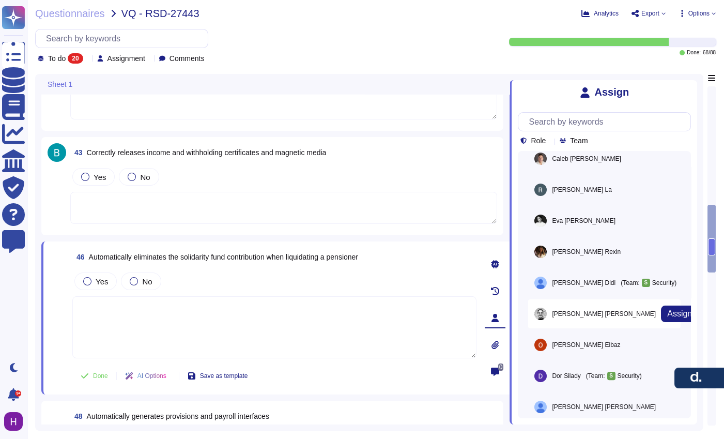
scroll to position [790, 0]
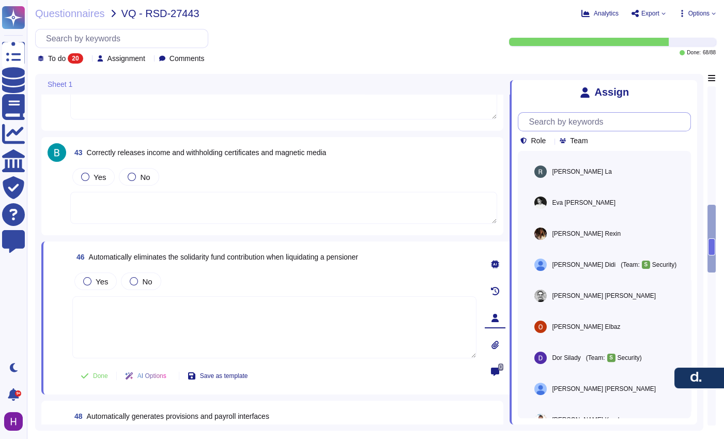
click at [565, 124] on input "text" at bounding box center [606, 122] width 167 height 18
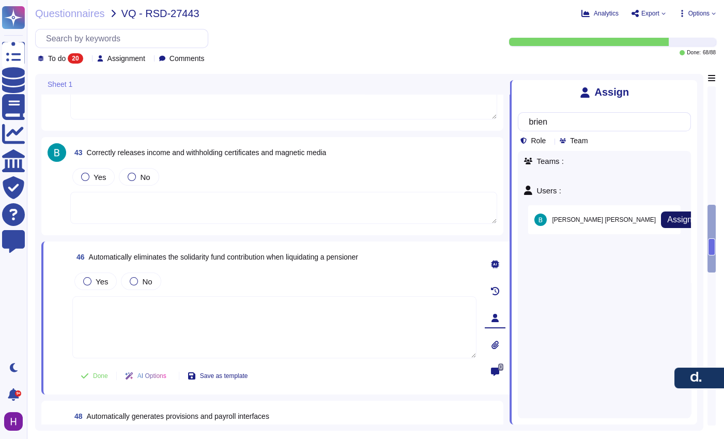
type input "brien"
click at [663, 218] on button "Assign" at bounding box center [679, 219] width 37 height 17
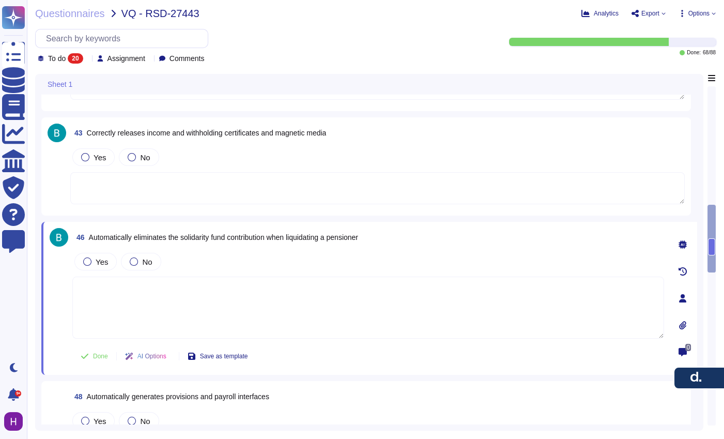
scroll to position [947, 0]
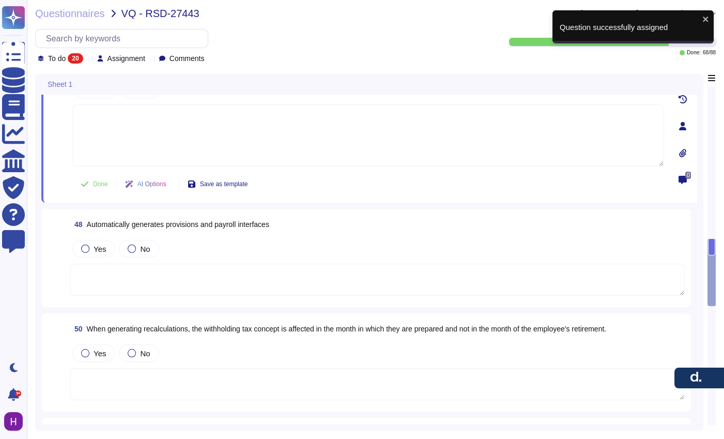
click at [595, 235] on div "48 Automatically generates provisions and payroll interfaces Yes No" at bounding box center [366, 258] width 637 height 86
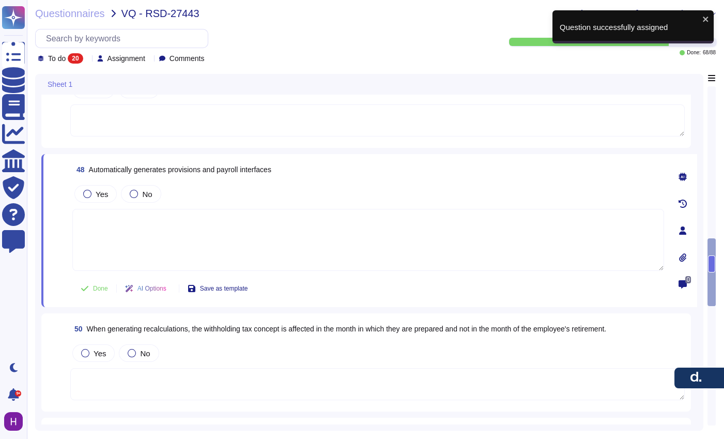
click at [686, 233] on div at bounding box center [682, 230] width 21 height 21
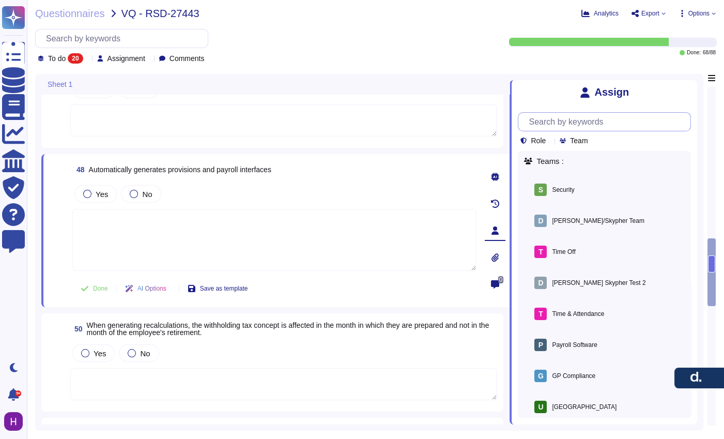
click at [576, 124] on input "text" at bounding box center [606, 122] width 167 height 18
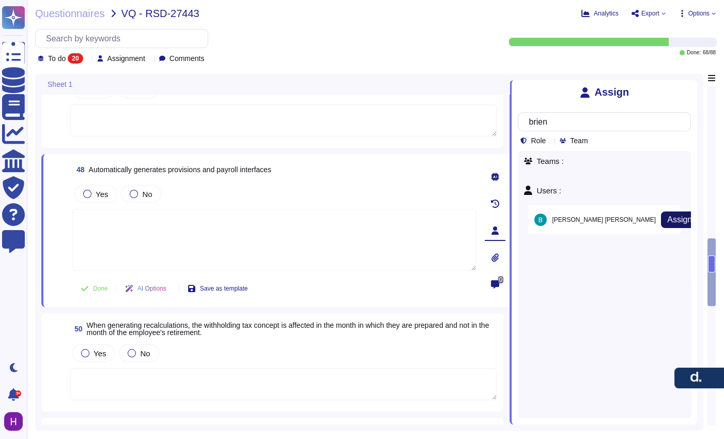
type input "brien"
click at [661, 224] on button "Assign" at bounding box center [679, 219] width 37 height 17
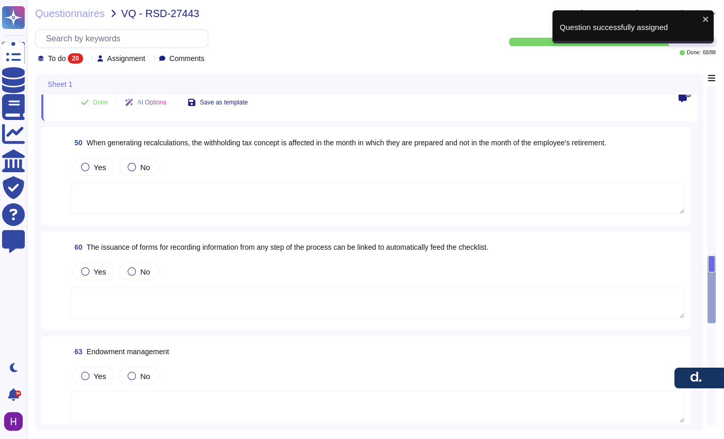
scroll to position [1110, 0]
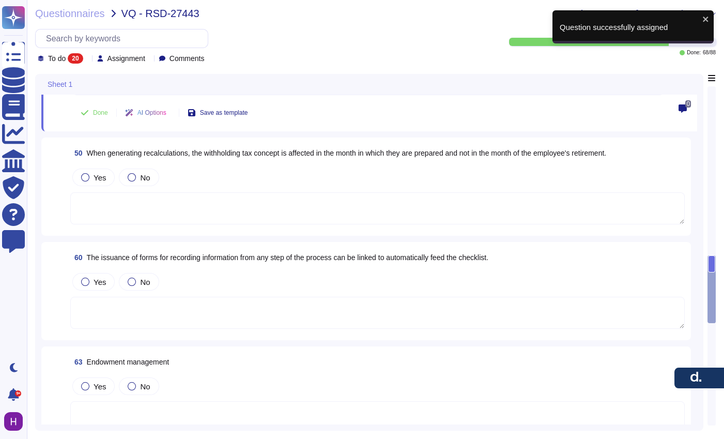
click at [575, 150] on span "When generating recalculations, the withholding tax concept is affected in the …" at bounding box center [347, 153] width 520 height 8
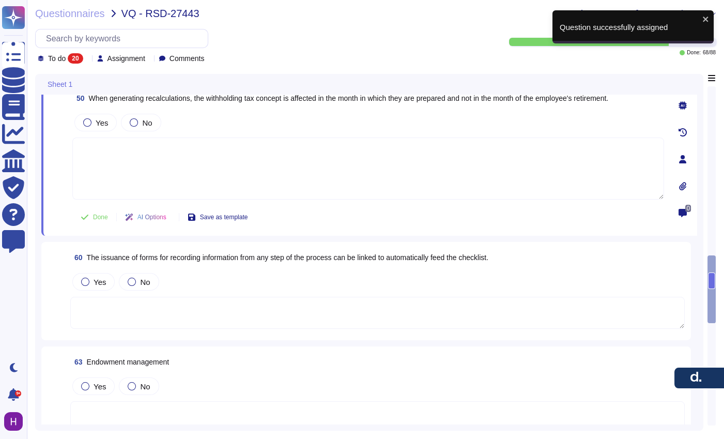
scroll to position [1089, 0]
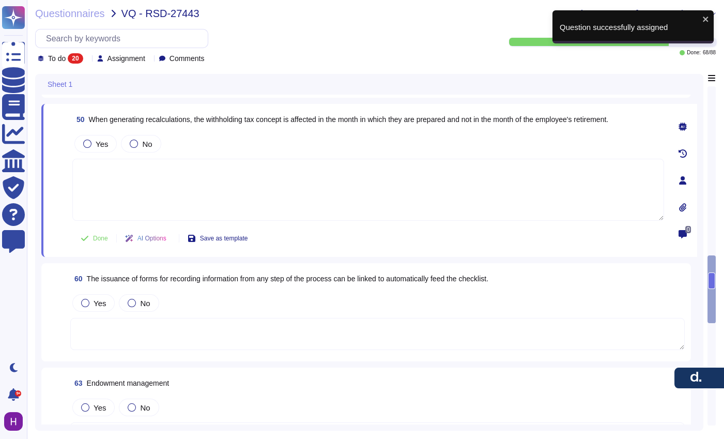
click at [682, 181] on icon at bounding box center [682, 180] width 7 height 8
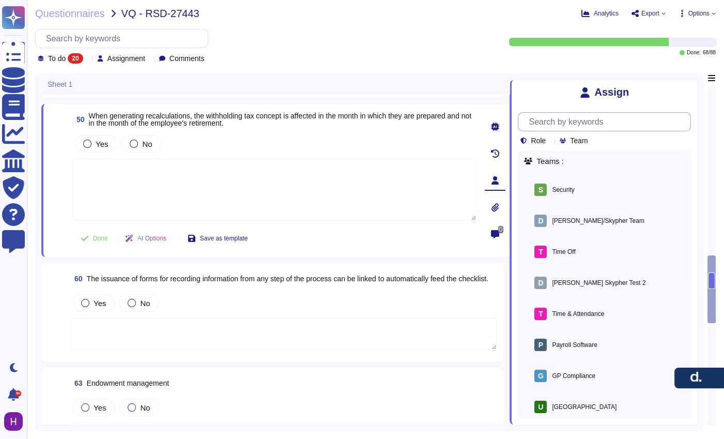
click at [587, 120] on input "text" at bounding box center [606, 122] width 167 height 18
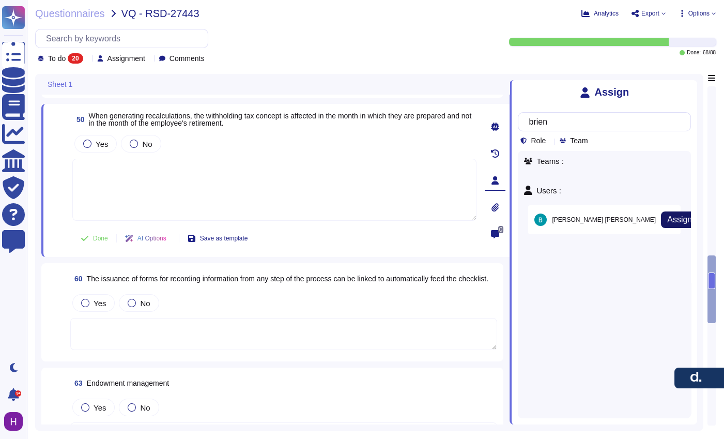
type input "brien"
click at [667, 217] on span "Assign" at bounding box center [679, 219] width 25 height 8
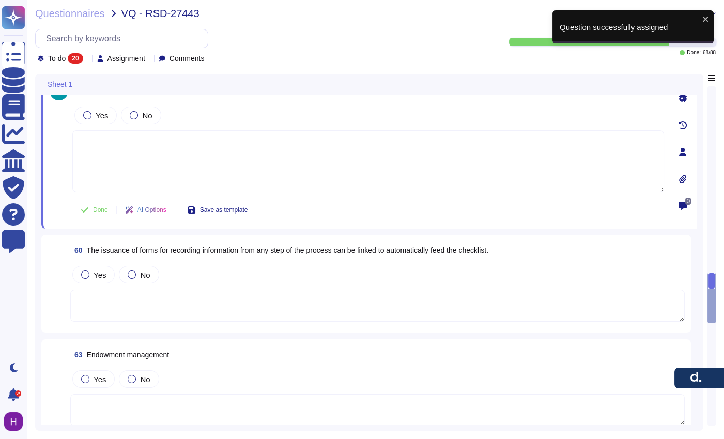
scroll to position [1203, 0]
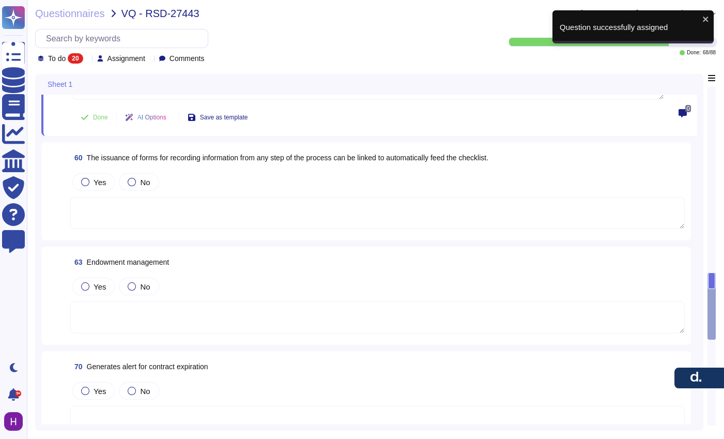
click at [668, 185] on div "Yes No" at bounding box center [377, 182] width 614 height 22
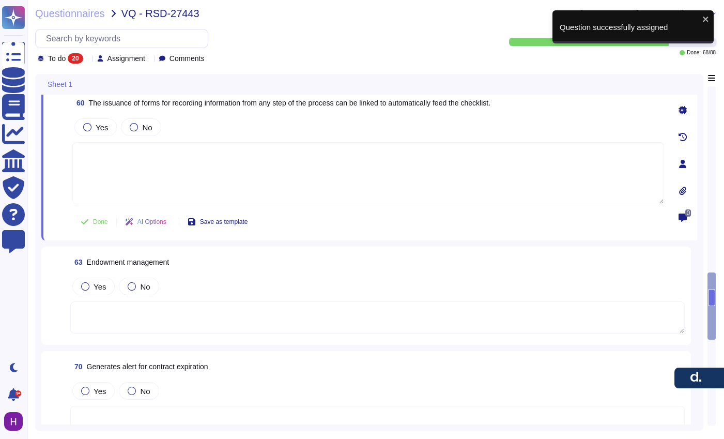
click at [685, 164] on icon at bounding box center [682, 164] width 8 height 8
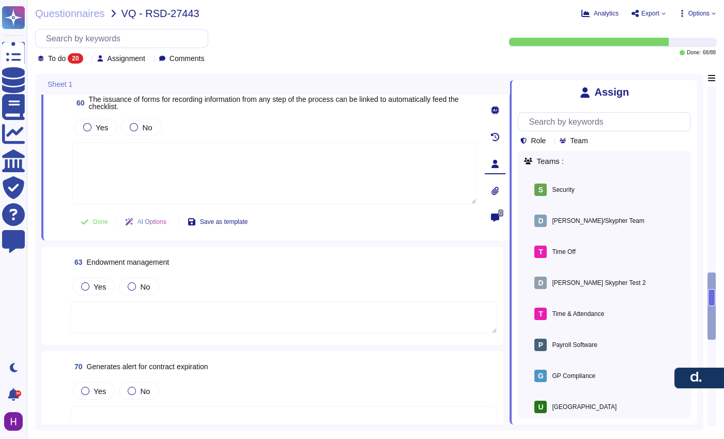
click at [639, 111] on div "Role Team Teams : S Security Assign [PERSON_NAME]/Skypher Team Assign T Time Of…" at bounding box center [604, 261] width 173 height 314
click at [640, 119] on input "text" at bounding box center [606, 122] width 167 height 18
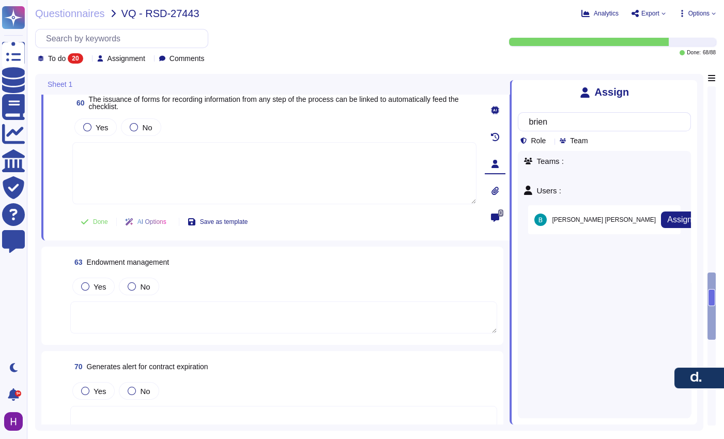
type input "brien"
click at [567, 209] on div "[PERSON_NAME] Assign" at bounding box center [604, 219] width 152 height 29
click at [0, 0] on span "Assign" at bounding box center [0, 0] width 0 height 0
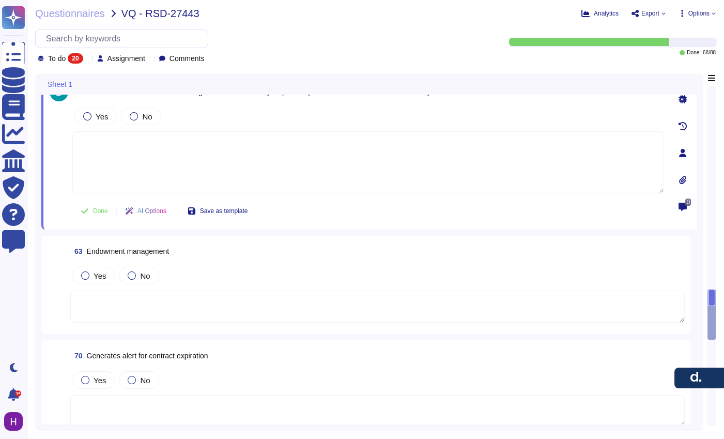
scroll to position [1215, 0]
click at [679, 251] on div "63 Endowment management" at bounding box center [377, 250] width 614 height 19
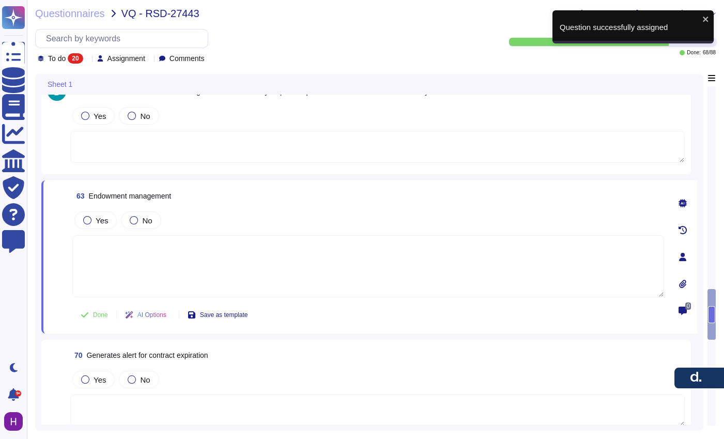
click at [684, 254] on icon at bounding box center [682, 257] width 7 height 8
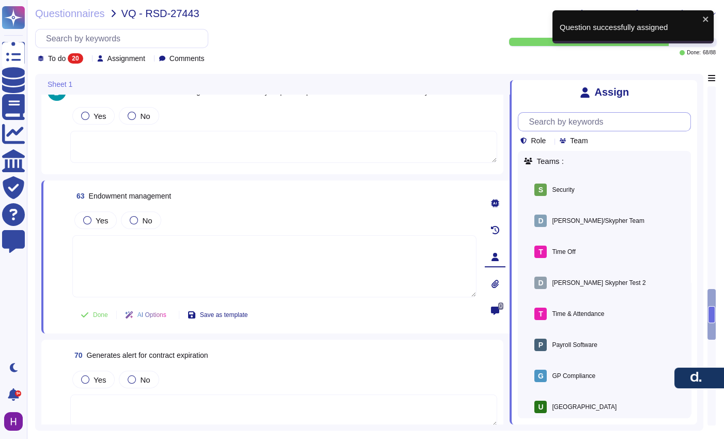
click at [579, 118] on input "text" at bounding box center [606, 122] width 167 height 18
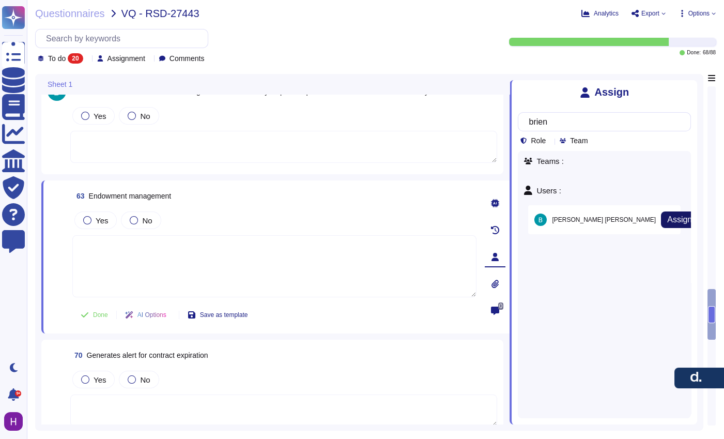
type input "brien"
click at [667, 219] on span "Assign" at bounding box center [679, 219] width 25 height 8
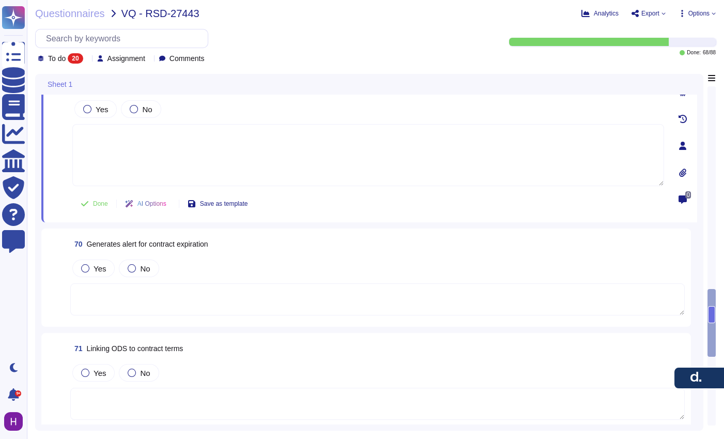
scroll to position [1384, 0]
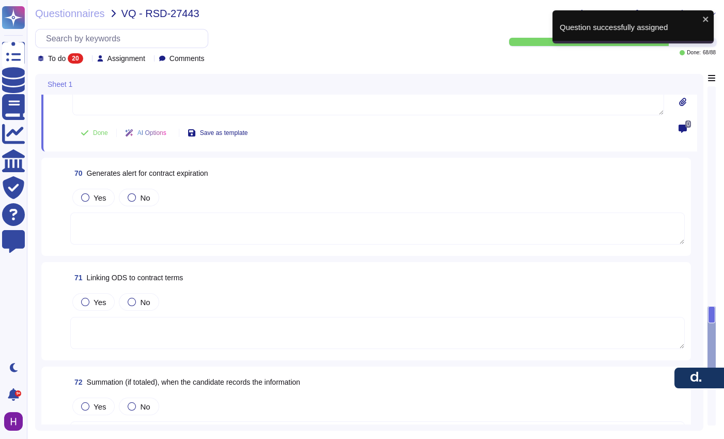
click at [619, 212] on div at bounding box center [377, 228] width 614 height 33
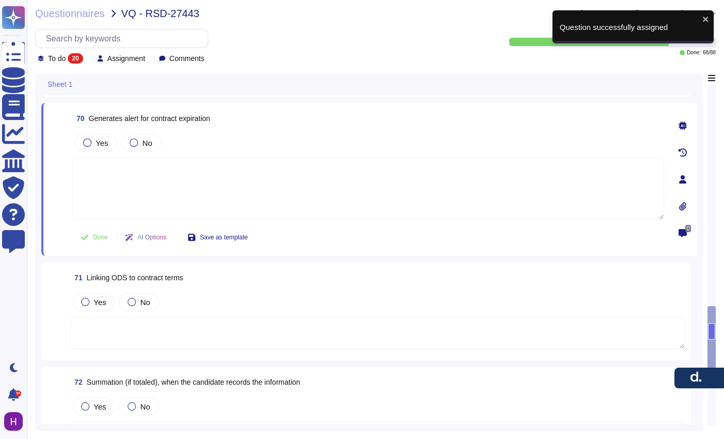
click at [681, 188] on div at bounding box center [682, 179] width 21 height 21
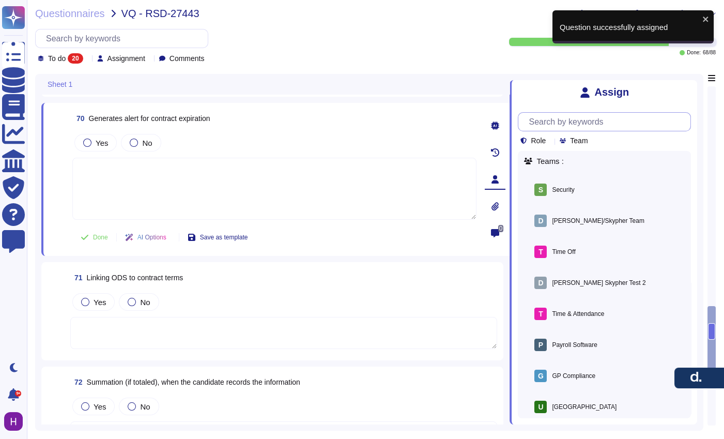
click at [548, 125] on input "text" at bounding box center [606, 122] width 167 height 18
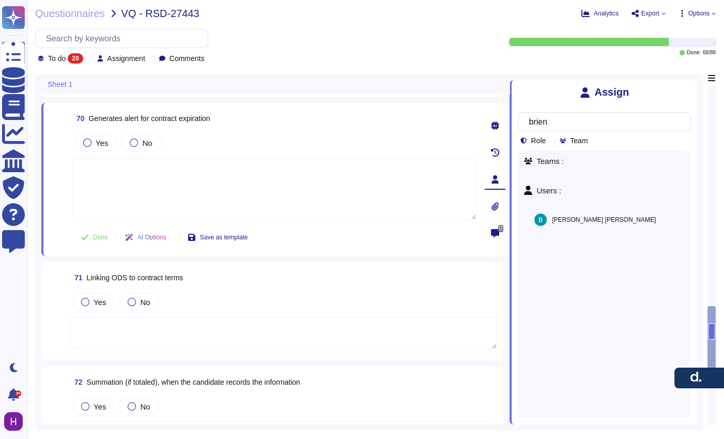
type input "brien"
click at [0, 0] on span "Assign" at bounding box center [0, 0] width 0 height 0
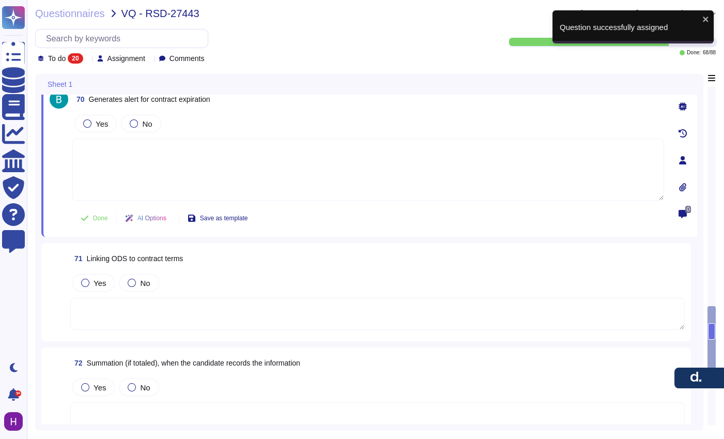
click at [447, 270] on div "71 Linking ODS to contract terms Yes No" at bounding box center [366, 292] width 637 height 86
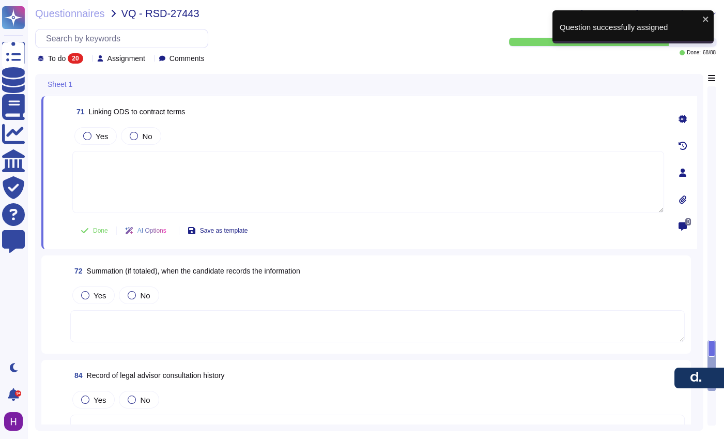
scroll to position [1427, 0]
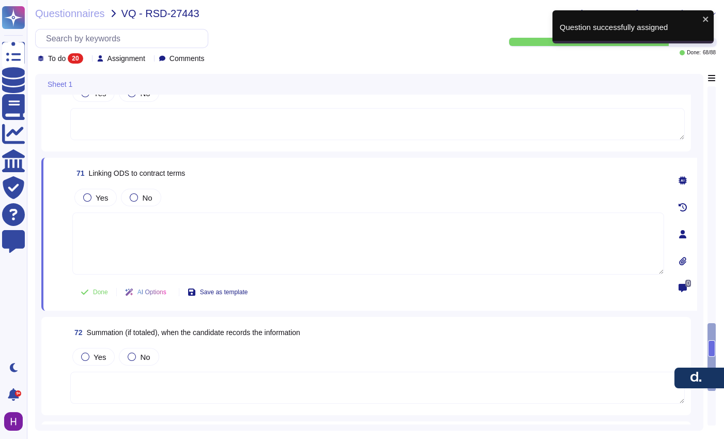
click at [684, 239] on div at bounding box center [682, 234] width 21 height 21
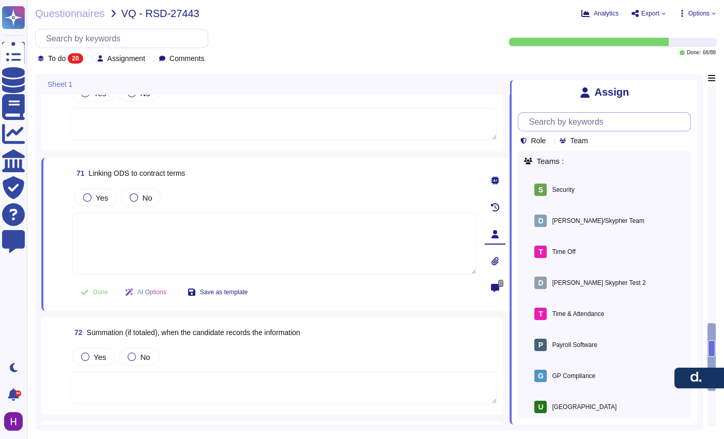
click at [587, 125] on input "text" at bounding box center [606, 122] width 167 height 18
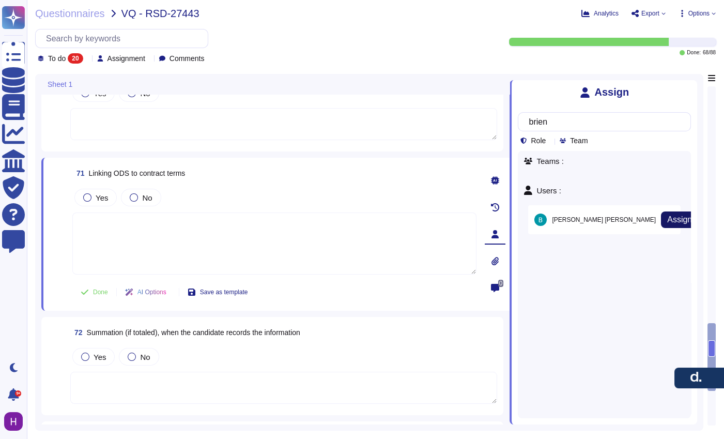
type input "brien"
click at [661, 223] on button "Assign" at bounding box center [679, 219] width 37 height 17
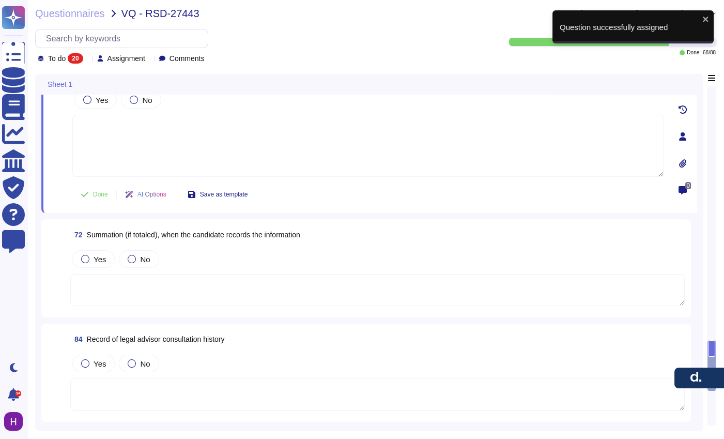
scroll to position [1523, 0]
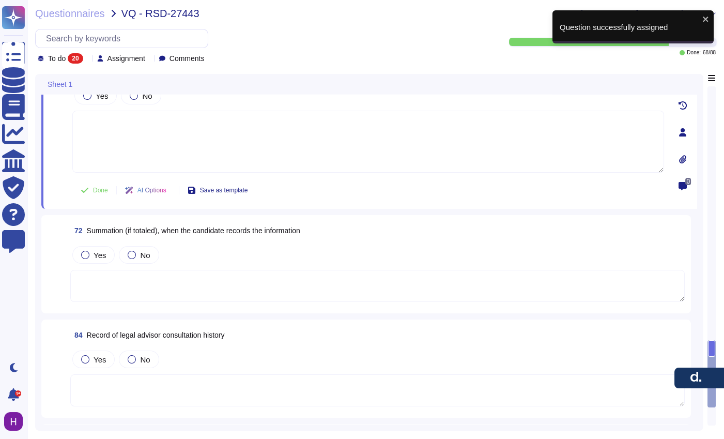
click at [620, 221] on div "72 Summation (if totaled), when the candidate records the information" at bounding box center [377, 230] width 614 height 19
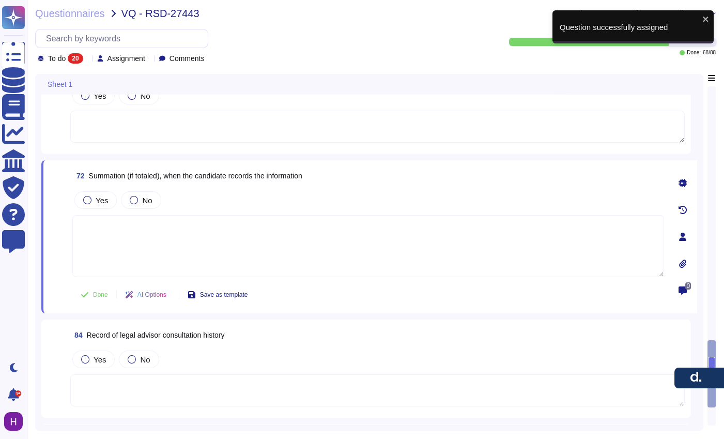
click at [689, 232] on div at bounding box center [682, 236] width 21 height 21
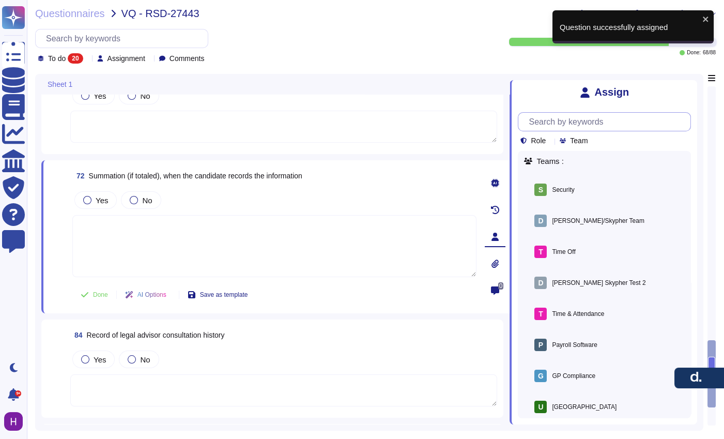
click at [600, 113] on input "text" at bounding box center [606, 122] width 167 height 18
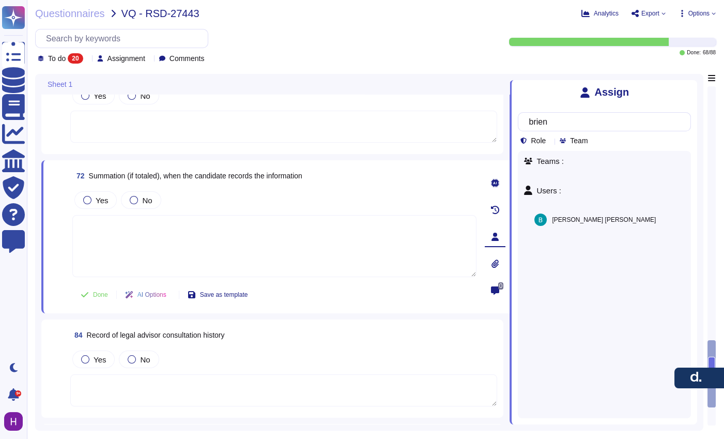
type input "brien"
click at [0, 0] on button "Assign" at bounding box center [0, 0] width 0 height 0
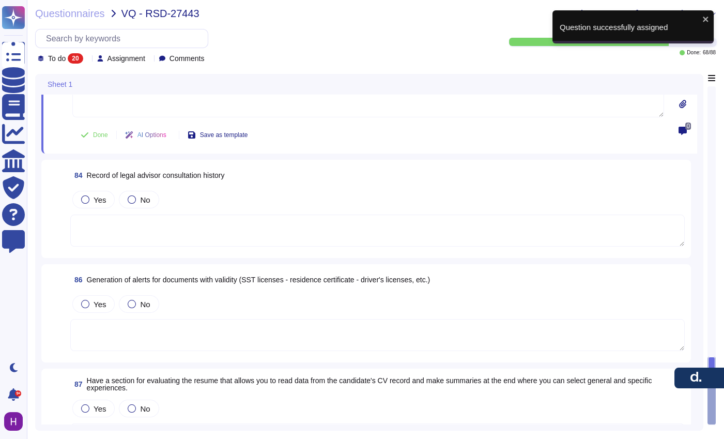
scroll to position [1712, 0]
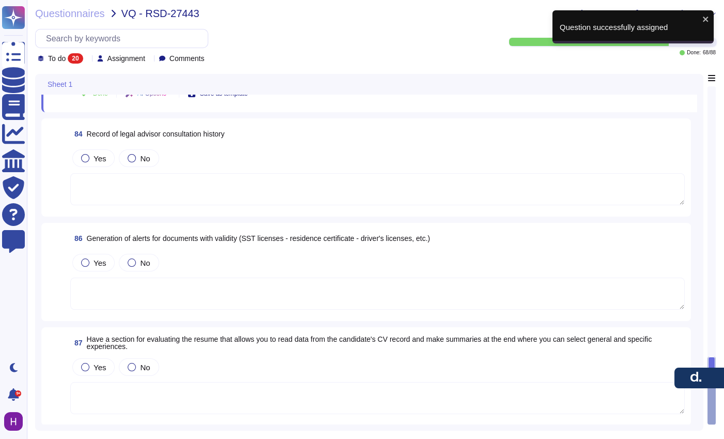
click at [629, 153] on div "Yes No" at bounding box center [377, 158] width 614 height 22
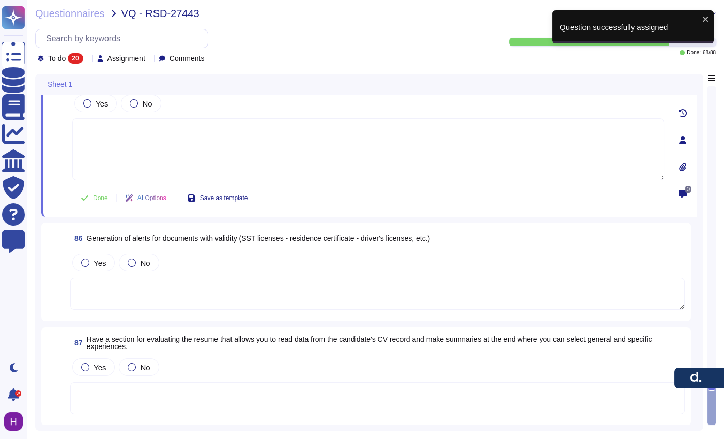
click at [680, 140] on icon at bounding box center [682, 140] width 8 height 8
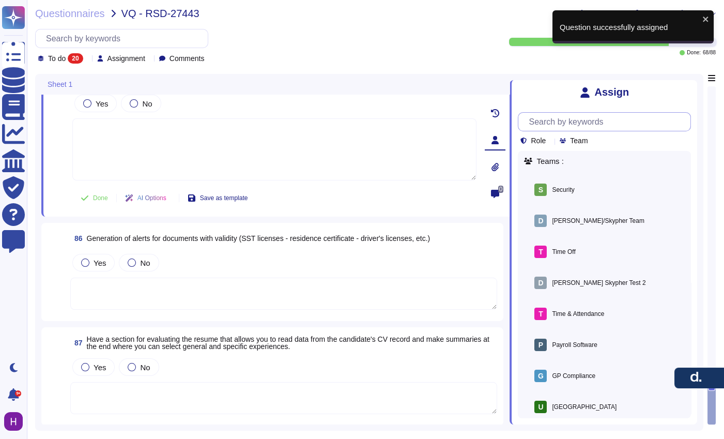
click at [568, 122] on input "text" at bounding box center [606, 122] width 167 height 18
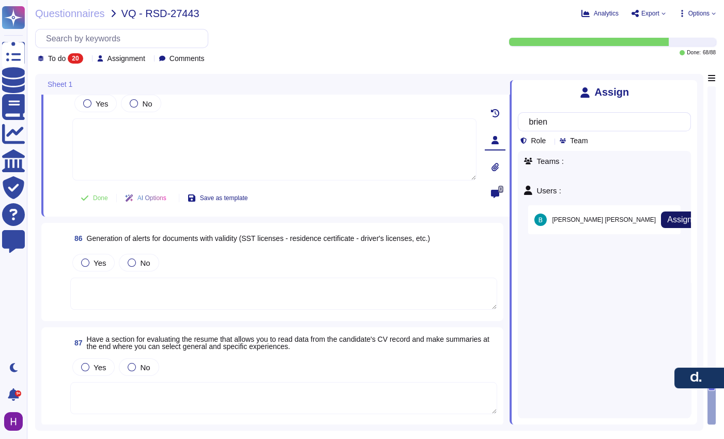
type input "brien"
click at [667, 215] on span "Assign" at bounding box center [679, 219] width 25 height 8
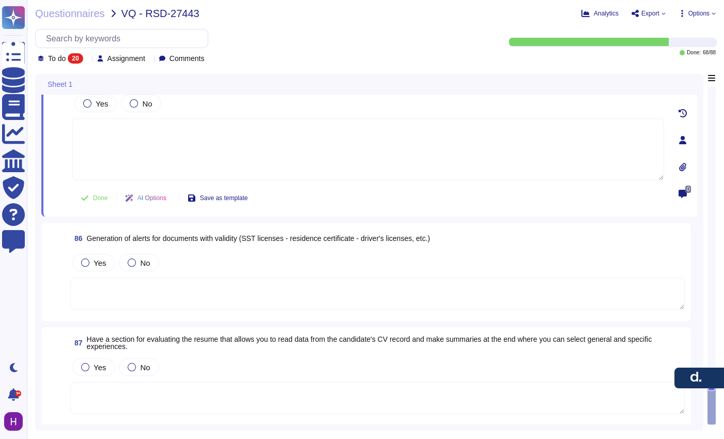
scroll to position [1712, 0]
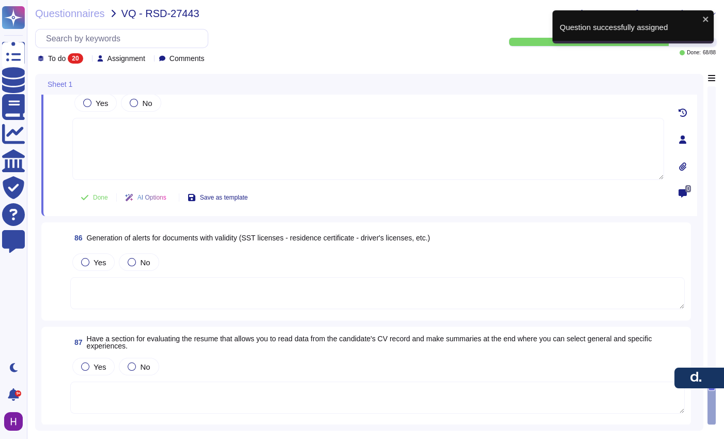
click at [653, 237] on div "86 Generation of alerts for documents with validity (SST licenses - residence c…" at bounding box center [377, 237] width 614 height 19
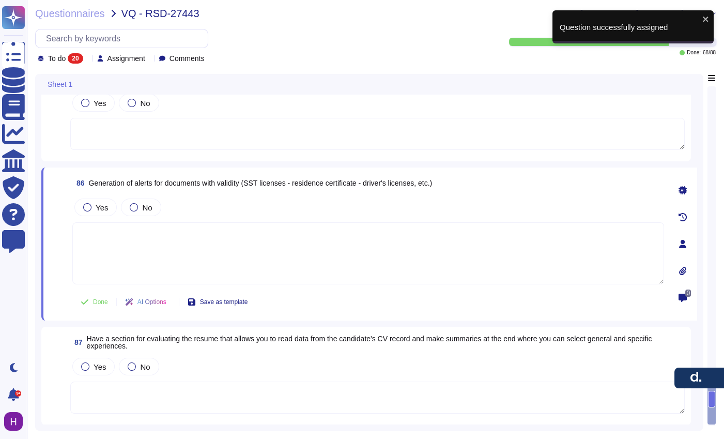
click at [685, 252] on div at bounding box center [682, 244] width 21 height 21
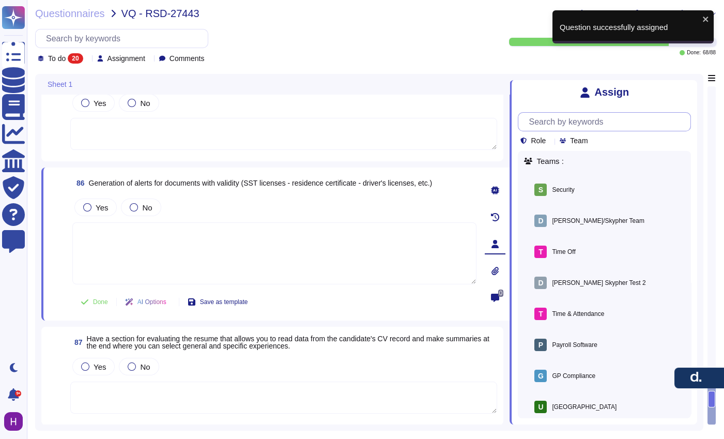
click at [570, 121] on input "text" at bounding box center [606, 122] width 167 height 18
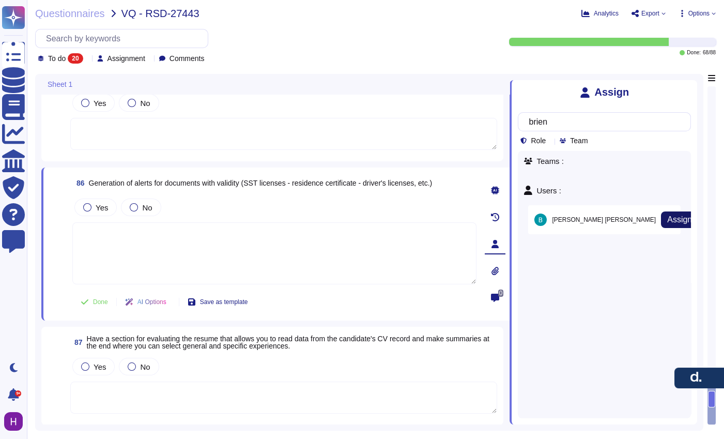
type input "brien"
click at [667, 215] on span "Assign" at bounding box center [679, 219] width 25 height 8
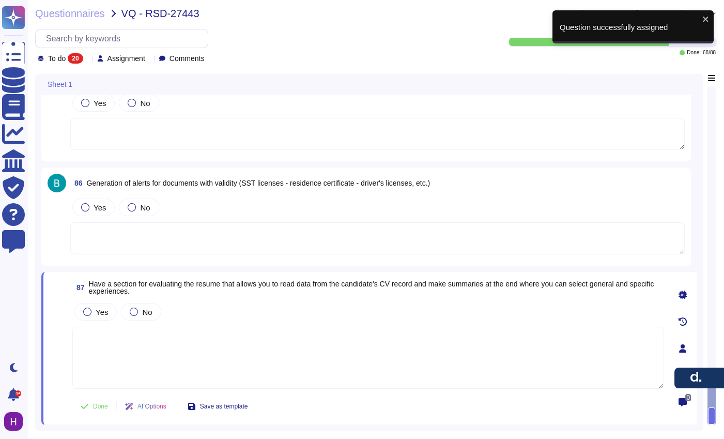
click at [683, 350] on icon at bounding box center [682, 348] width 7 height 8
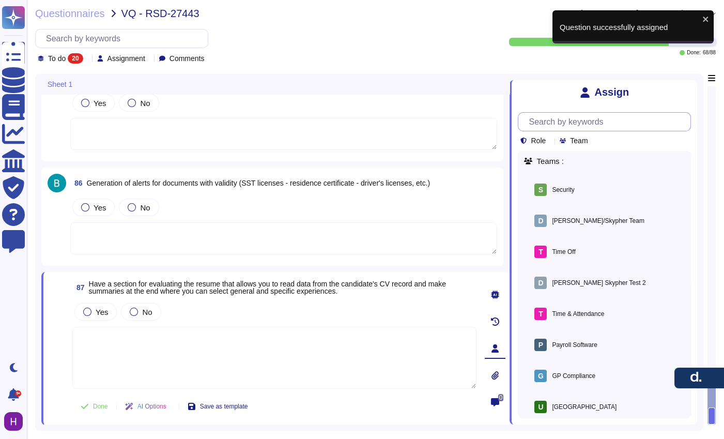
click at [573, 129] on input "text" at bounding box center [606, 122] width 167 height 18
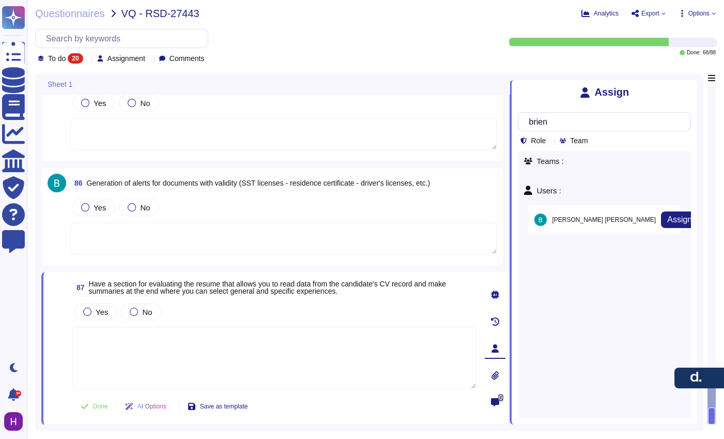
type input "brien"
click at [668, 214] on div "[PERSON_NAME] Assign" at bounding box center [604, 219] width 152 height 29
click at [667, 218] on span "Assign" at bounding box center [679, 219] width 25 height 8
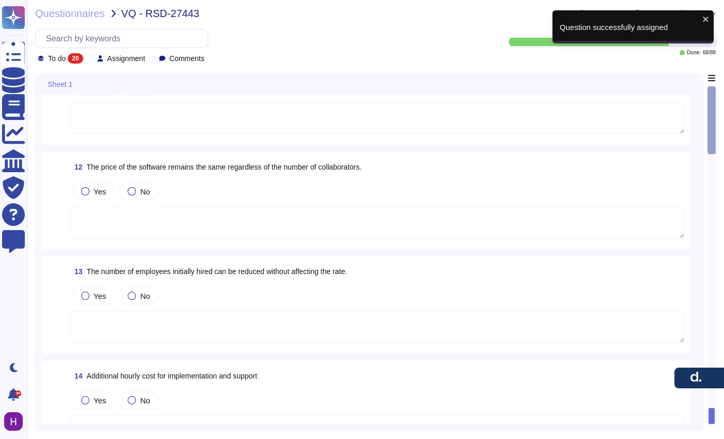
scroll to position [0, 0]
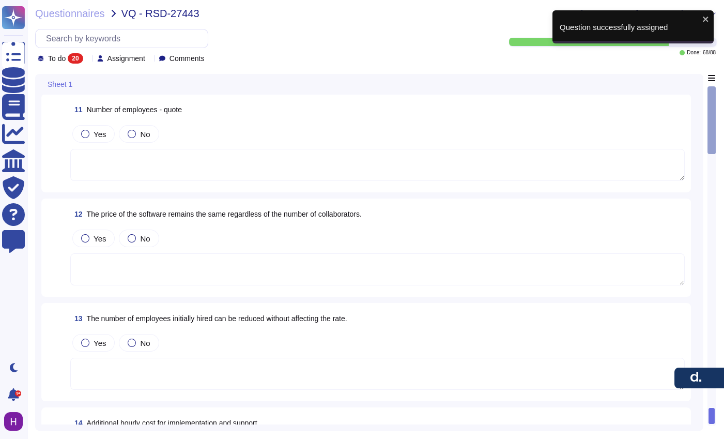
click at [133, 58] on span "Assignment" at bounding box center [126, 58] width 38 height 7
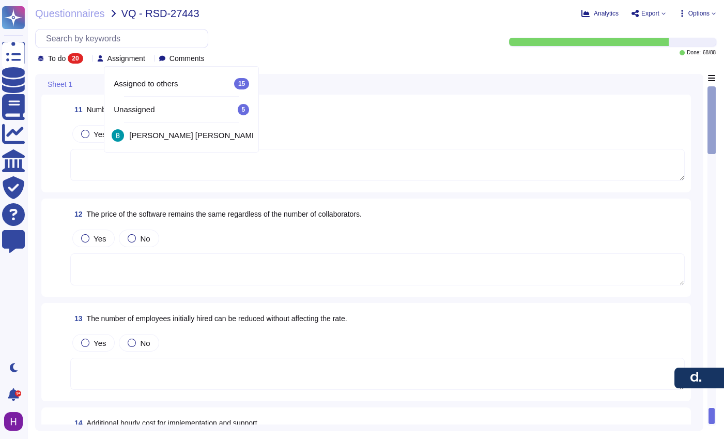
click at [312, 111] on div "11 Number of employees - quote" at bounding box center [377, 109] width 614 height 19
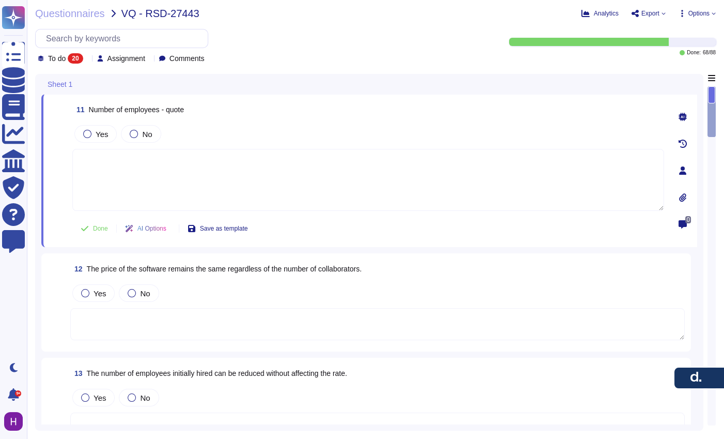
click at [83, 56] on div "20" at bounding box center [75, 58] width 15 height 10
click at [102, 83] on div "All 88" at bounding box center [90, 84] width 84 height 11
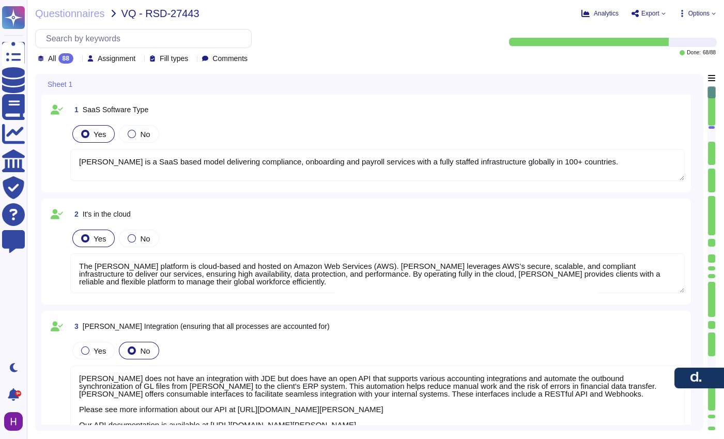
type textarea "The [PERSON_NAME] platform is cloud-based and hosted on Amazon Web Services (AW…"
type textarea "[PERSON_NAME] does not have an integration with JDE but does have an open API t…"
type textarea "[PERSON_NAME] has a mobile app available for both iOS and Android devices. The …"
type textarea "[PERSON_NAME] provides robust reporting capabilities that deliver strategic ins…"
type textarea "[PERSON_NAME] is a SaaS based model delivering compliance, onboarding and payro…"
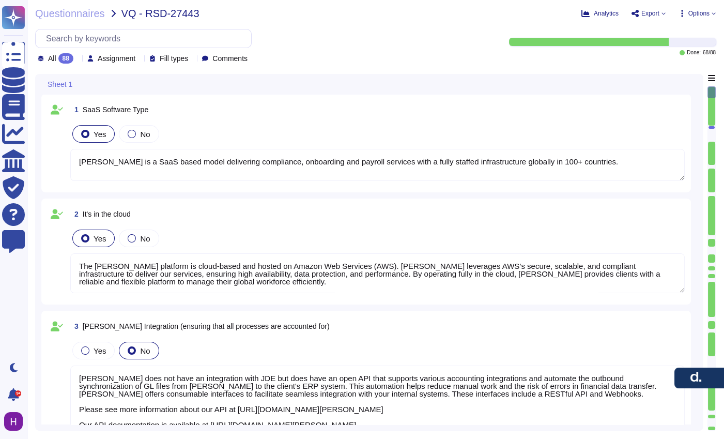
click at [406, 170] on textarea "[PERSON_NAME] is a SaaS based model delivering compliance, onboarding and payro…" at bounding box center [377, 165] width 614 height 32
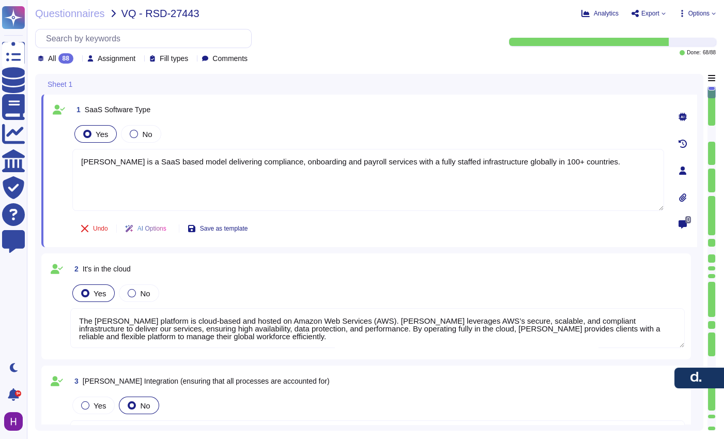
click at [546, 134] on div "Yes No" at bounding box center [368, 134] width 592 height 22
click at [684, 171] on icon at bounding box center [682, 170] width 7 height 8
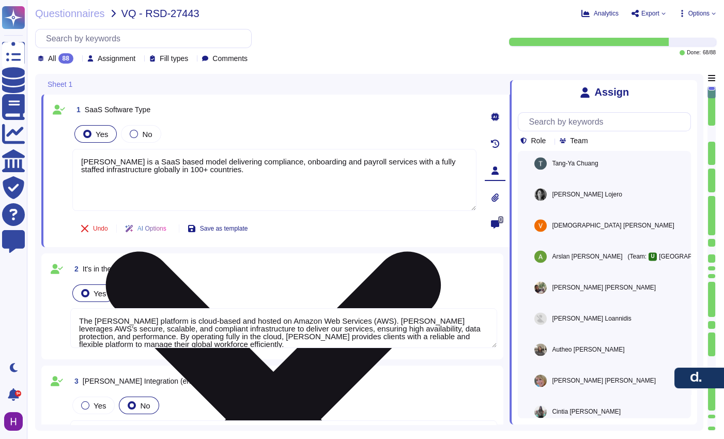
scroll to position [3188, 0]
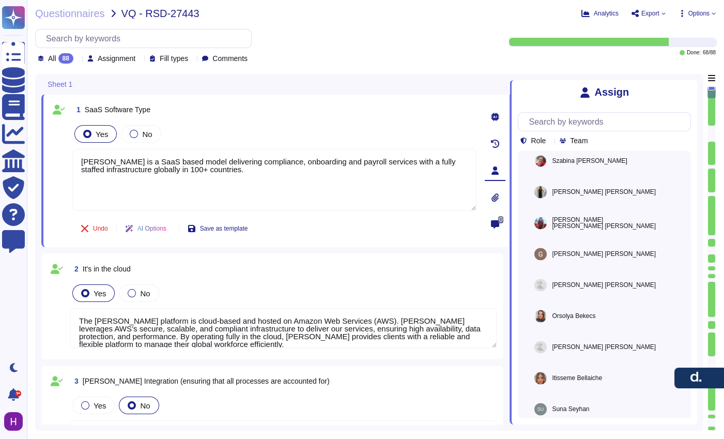
type textarea "[PERSON_NAME] reporting capabilities provide clients with clear visibility and …"
type textarea "Custom fields can be created and managed for employee profiles, allowing for th…"
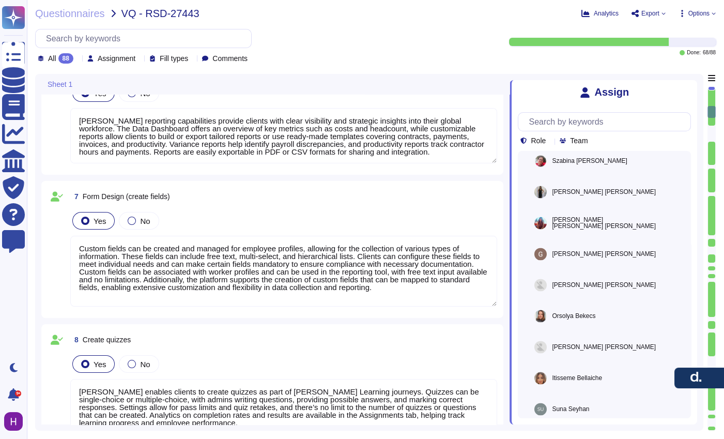
type textarea "[PERSON_NAME] enables clients to create quizzes as part of [PERSON_NAME] Learni…"
type textarea "System updates are included in the monthly cost, and [PERSON_NAME] does not cha…"
type textarea "The number of admin users on the [PERSON_NAME] platform is not unlimited. Clien…"
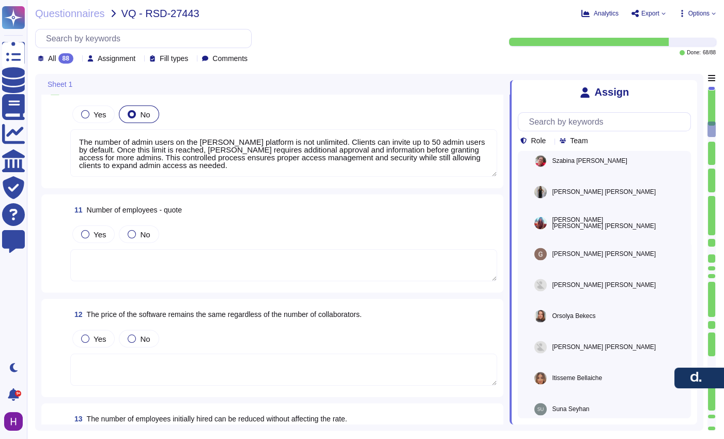
type textarea "Data can be exported in Excel formats (XLS, XLSX) for editing capabilities. Add…"
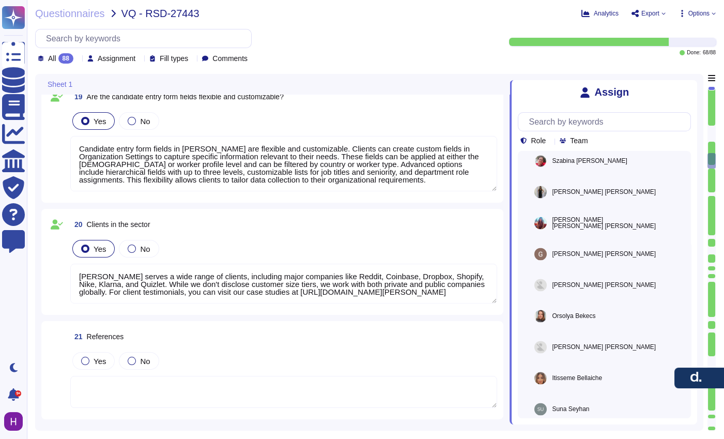
type textarea "There is no 'storage limit' within [PERSON_NAME] platform nor we offer storage …"
type textarea "[PERSON_NAME] performs daily cloud backups, retaining customer data for 30 days…"
type textarea "Candidate entry form fields in [PERSON_NAME] are flexible and customizable. Cli…"
type textarea "[PERSON_NAME] serves a wide range of clients, including major companies like Re…"
type textarea "[PERSON_NAME] follows strong information security practices designed to protect…"
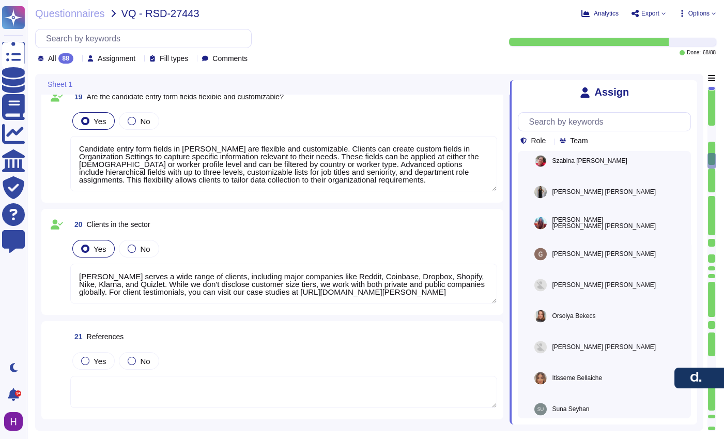
type textarea "Clients do not need a VPN to remotely access the [PERSON_NAME] platform. As a c…"
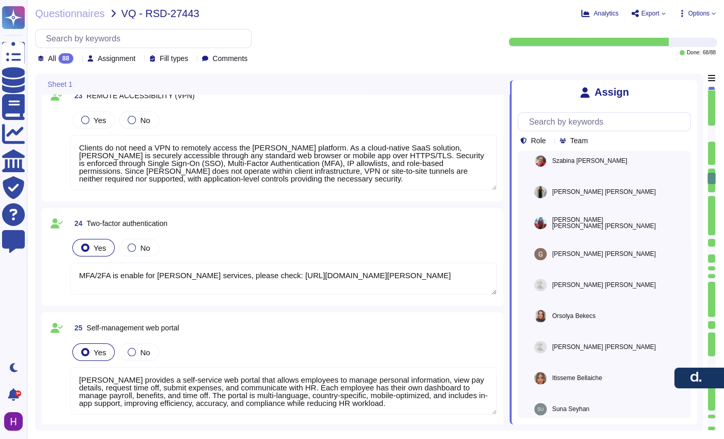
type textarea "MFA/2FA is enable for [PERSON_NAME] services, please check: [URL][DOMAIN_NAME][…"
type textarea "[PERSON_NAME] provides a self-service web portal that allows employees to manag…"
type textarea "[PERSON_NAME] provides official termination and offboarding capabilities across…"
type textarea "[PERSON_NAME] supports comprehensive induction record tracking through [PERSON_…"
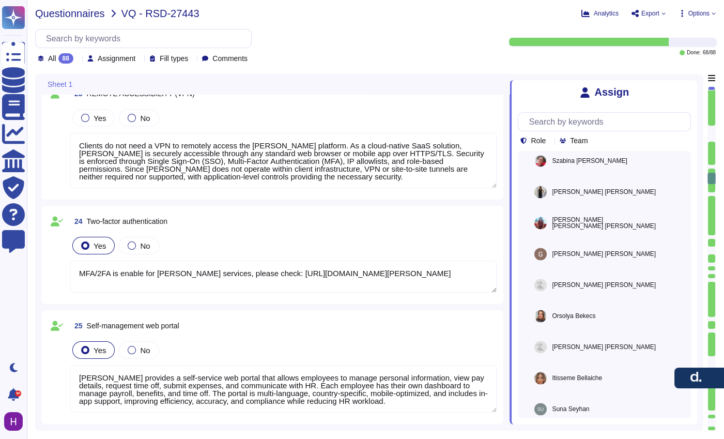
click at [85, 13] on span "Questionnaires" at bounding box center [70, 13] width 70 height 10
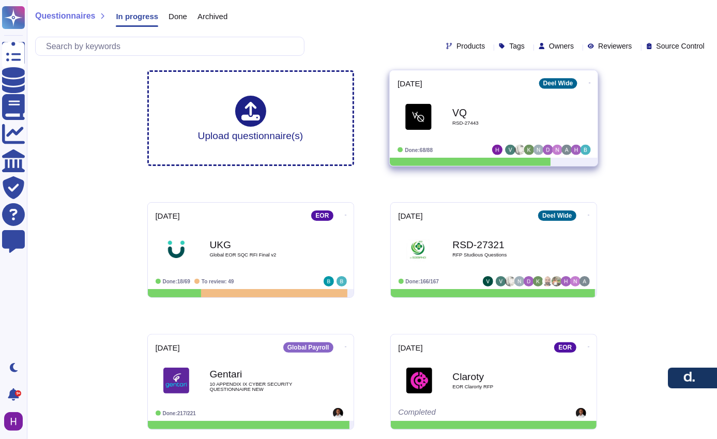
click at [587, 76] on span at bounding box center [589, 81] width 4 height 11
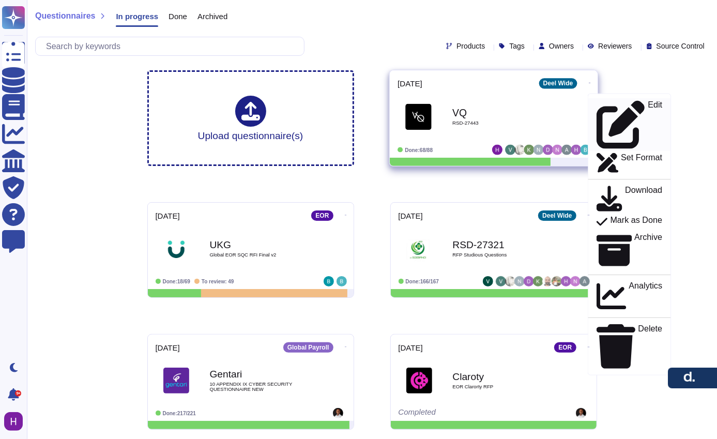
click at [615, 102] on div "Edit" at bounding box center [629, 124] width 66 height 49
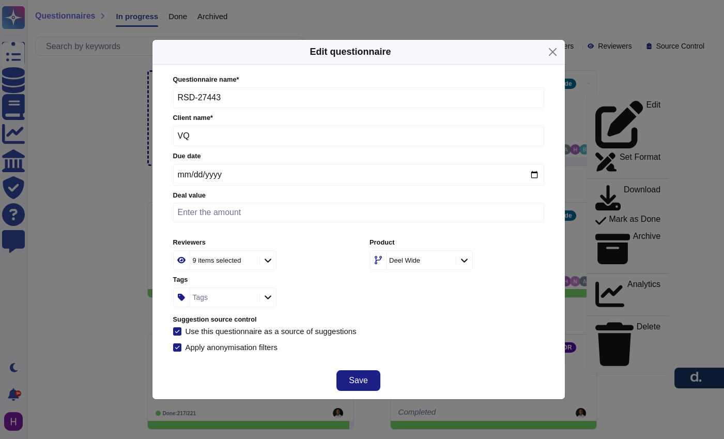
click at [210, 259] on div "9 items selected" at bounding box center [217, 260] width 49 height 7
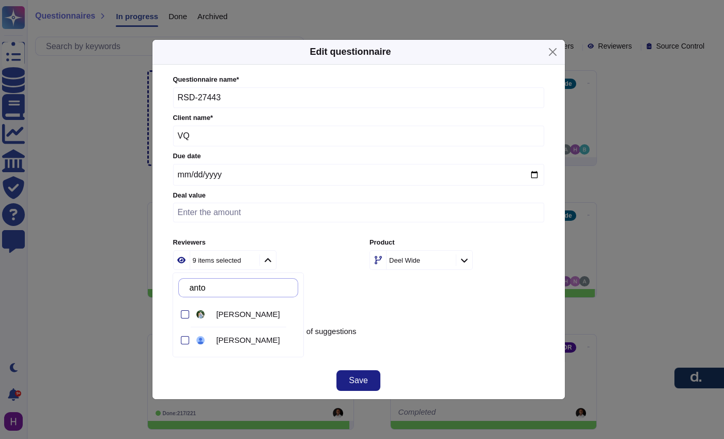
type input "anto"
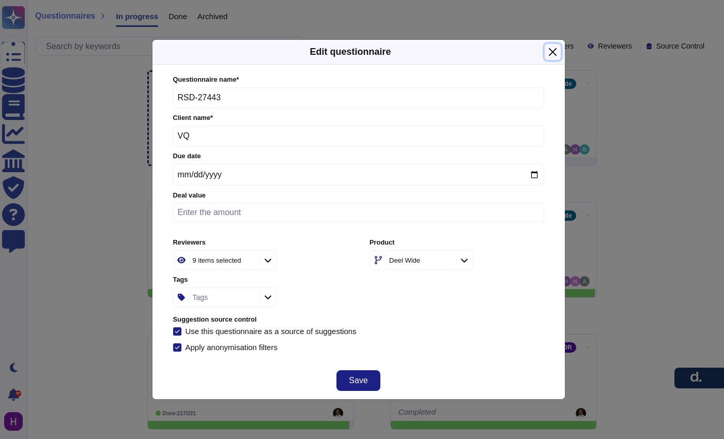
click at [551, 48] on button "Close" at bounding box center [553, 52] width 16 height 16
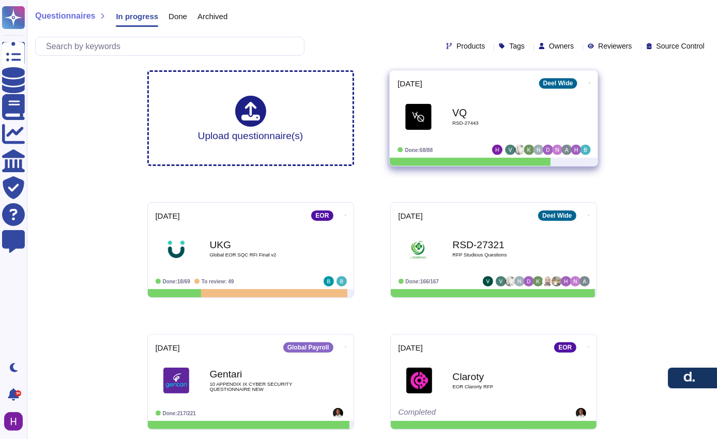
click at [483, 102] on div "VQ RSD-27443" at bounding box center [504, 117] width 104 height 42
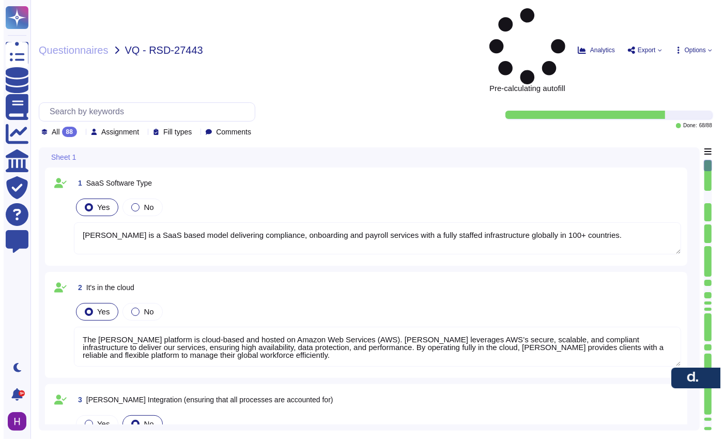
type textarea "[PERSON_NAME] is a SaaS based model delivering compliance, onboarding and payro…"
type textarea "The [PERSON_NAME] platform is cloud-based and hosted on Amazon Web Services (AW…"
type textarea "[PERSON_NAME] does not have an integration with JDE but does have an open API t…"
type textarea "[PERSON_NAME] has a mobile app available for both iOS and Android devices. The …"
type textarea "[PERSON_NAME] provides robust reporting capabilities that deliver strategic ins…"
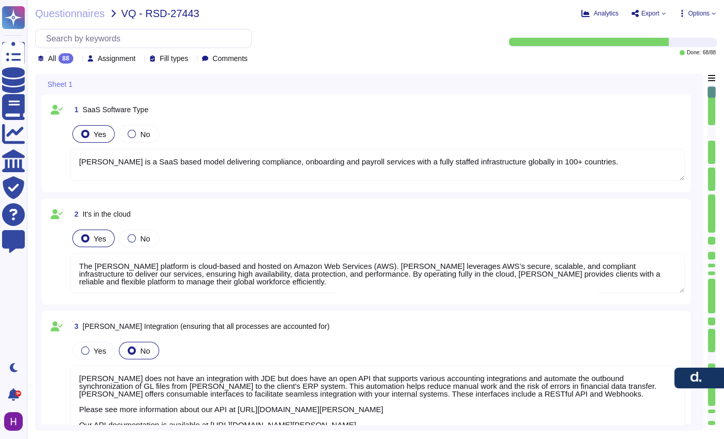
click at [67, 57] on div "88" at bounding box center [65, 58] width 15 height 10
